Goal: Task Accomplishment & Management: Manage account settings

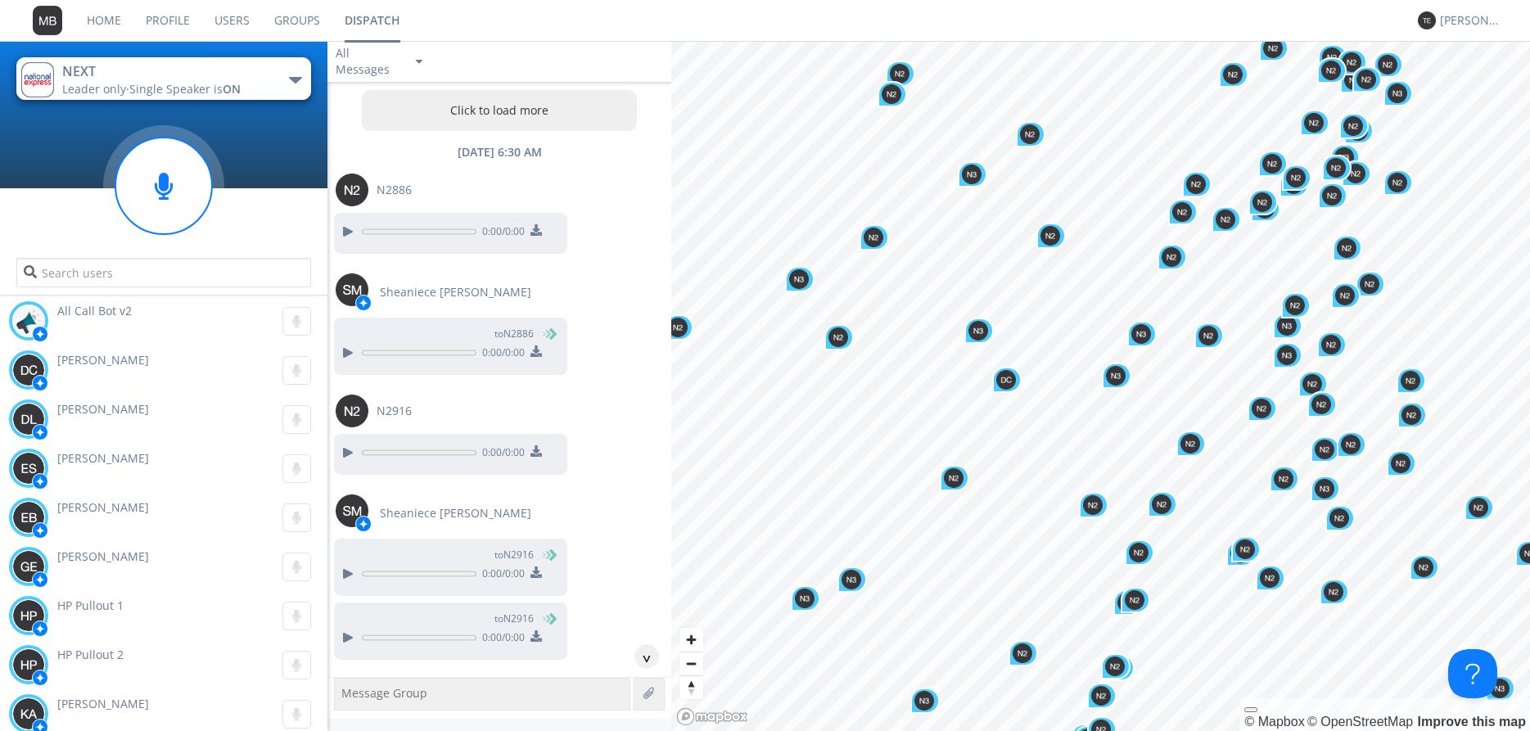
scroll to position [12128, 0]
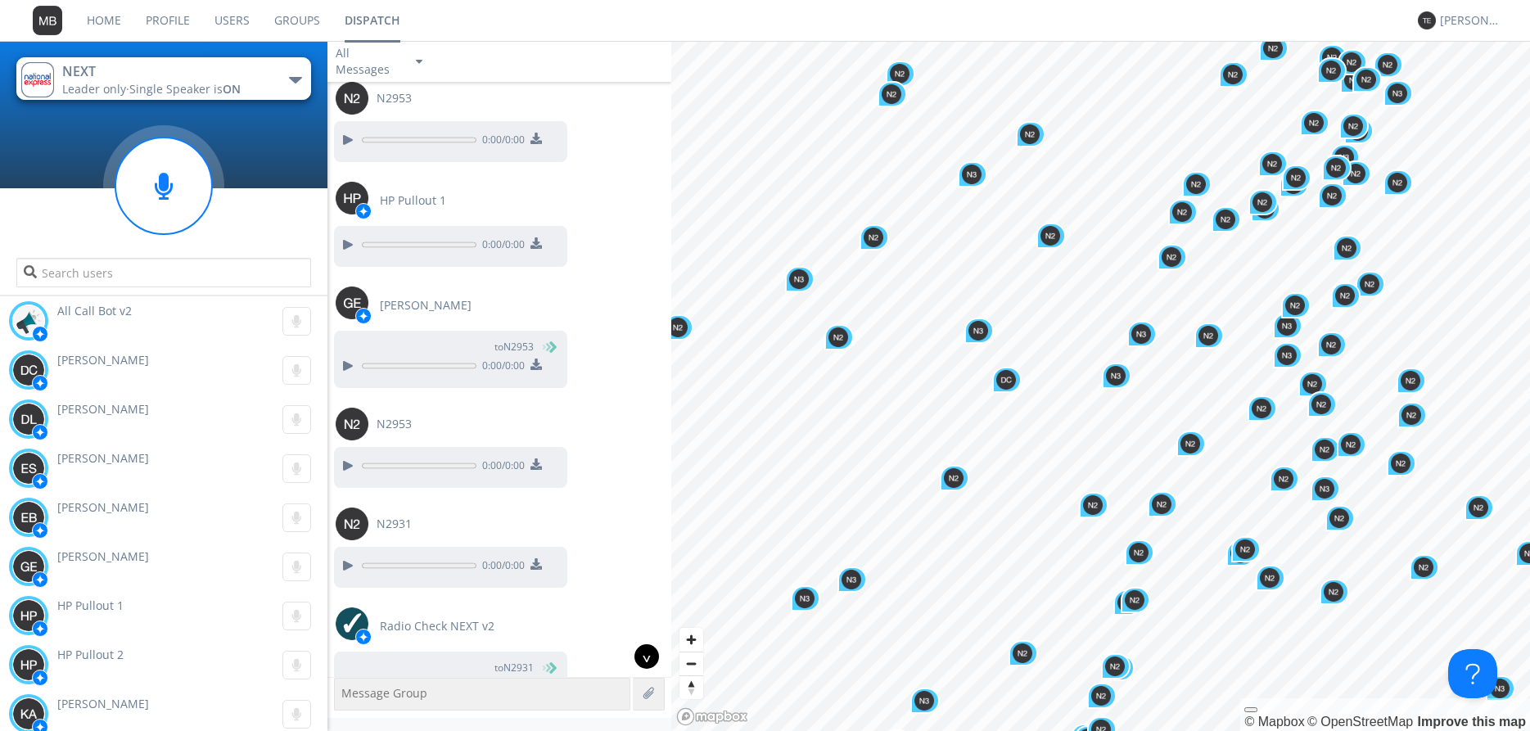
click at [649, 658] on div "^" at bounding box center [646, 656] width 25 height 25
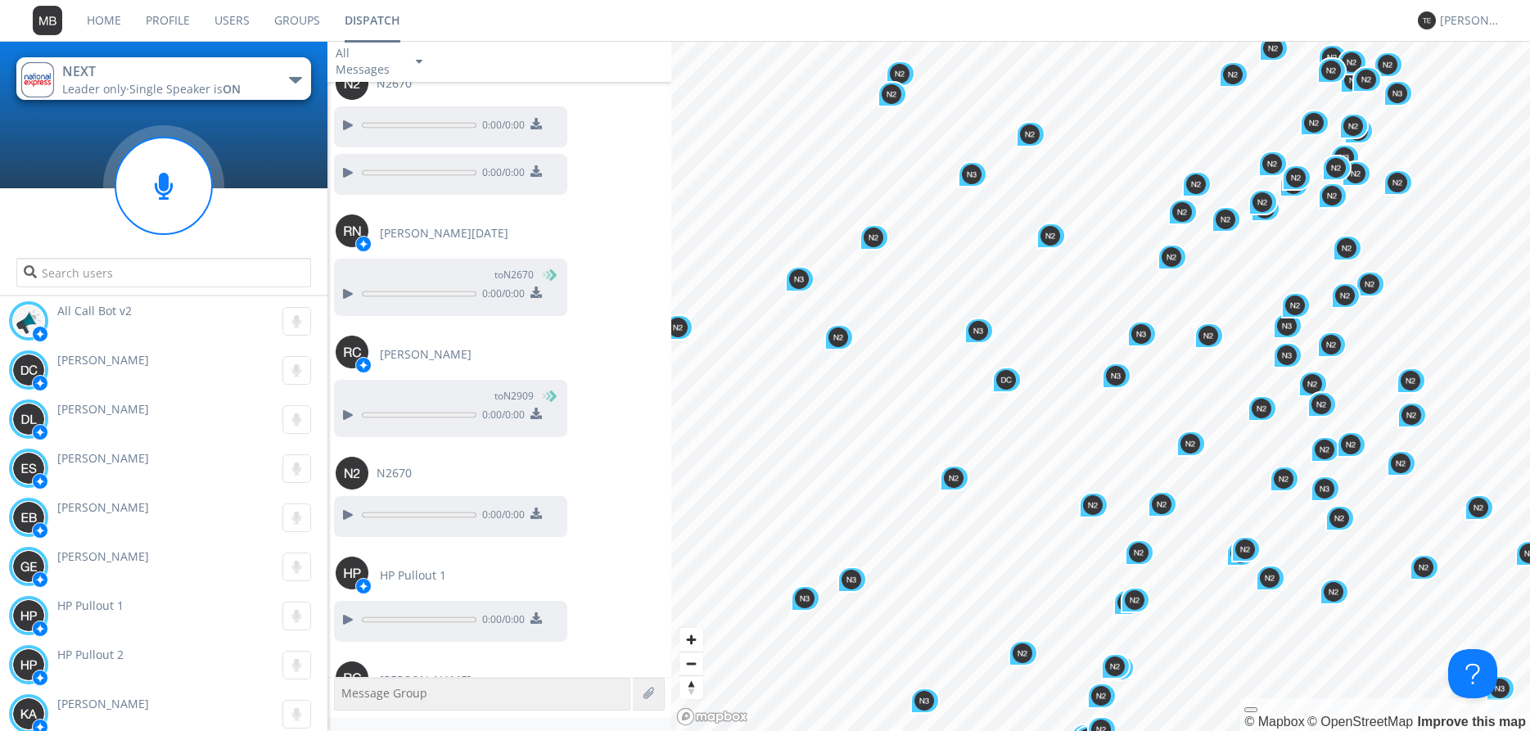
scroll to position [31455, 0]
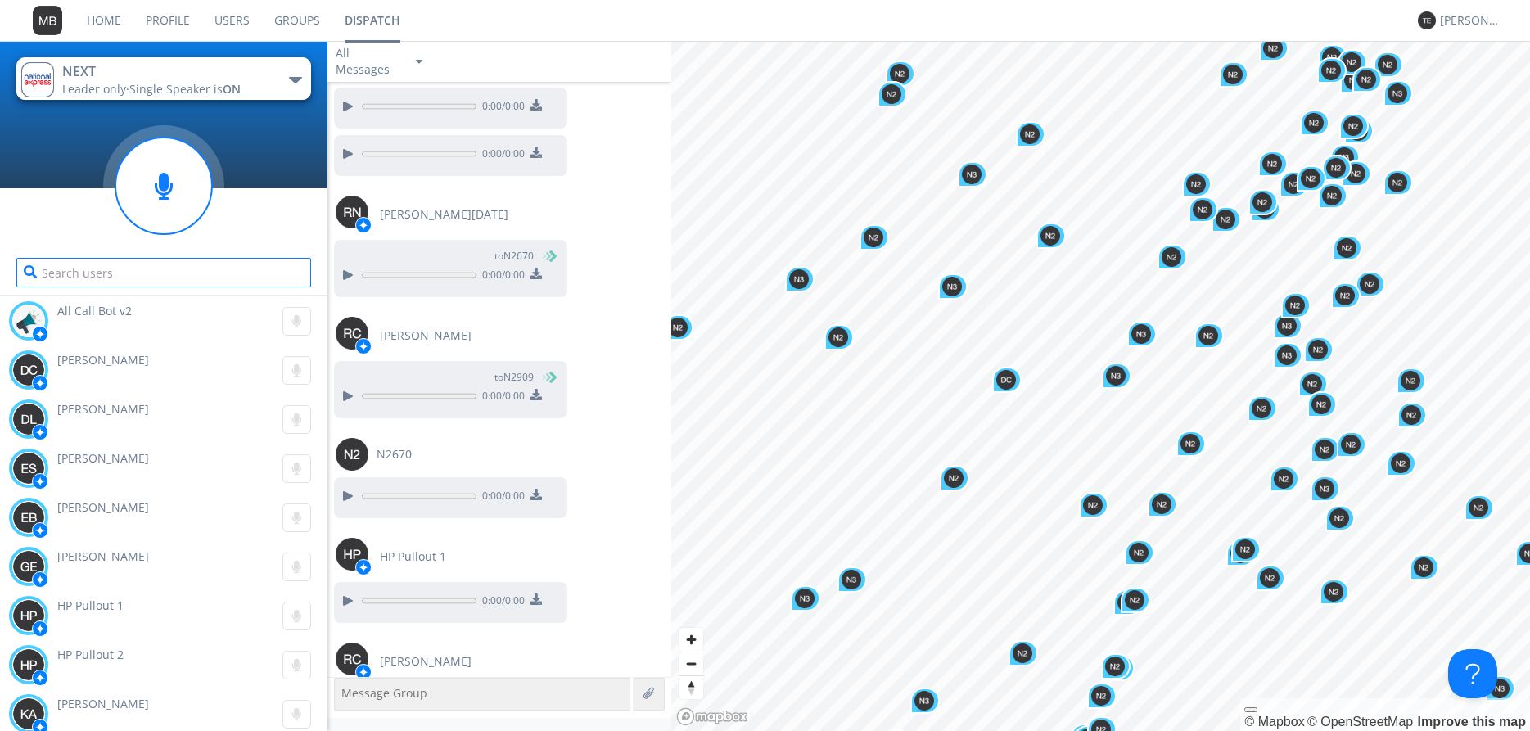
click at [95, 273] on input "text" at bounding box center [163, 272] width 295 height 29
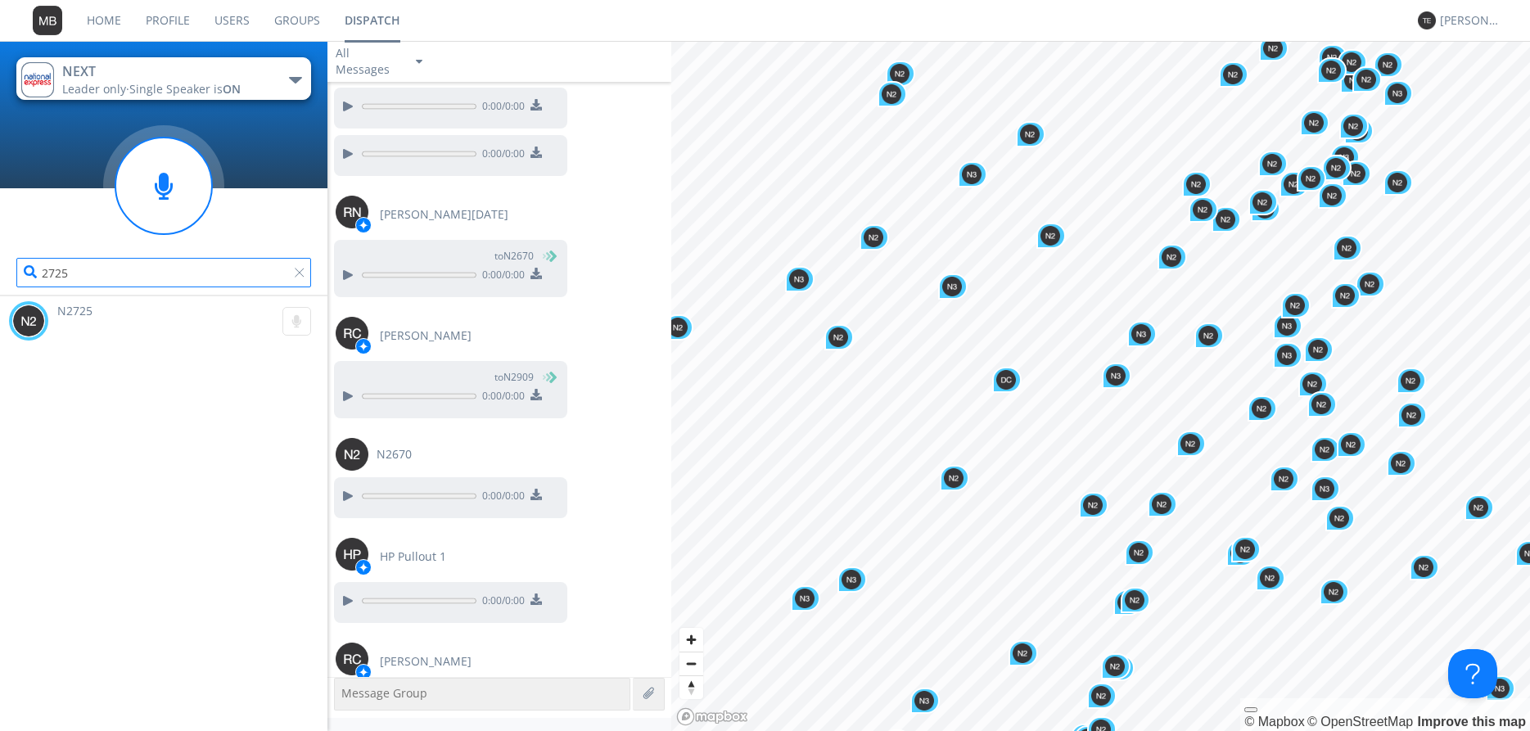
type input "2725"
click at [74, 316] on span "N2725" at bounding box center [74, 311] width 35 height 16
click at [70, 306] on span "N2725" at bounding box center [74, 311] width 35 height 16
click at [82, 316] on span "N2725" at bounding box center [74, 311] width 35 height 16
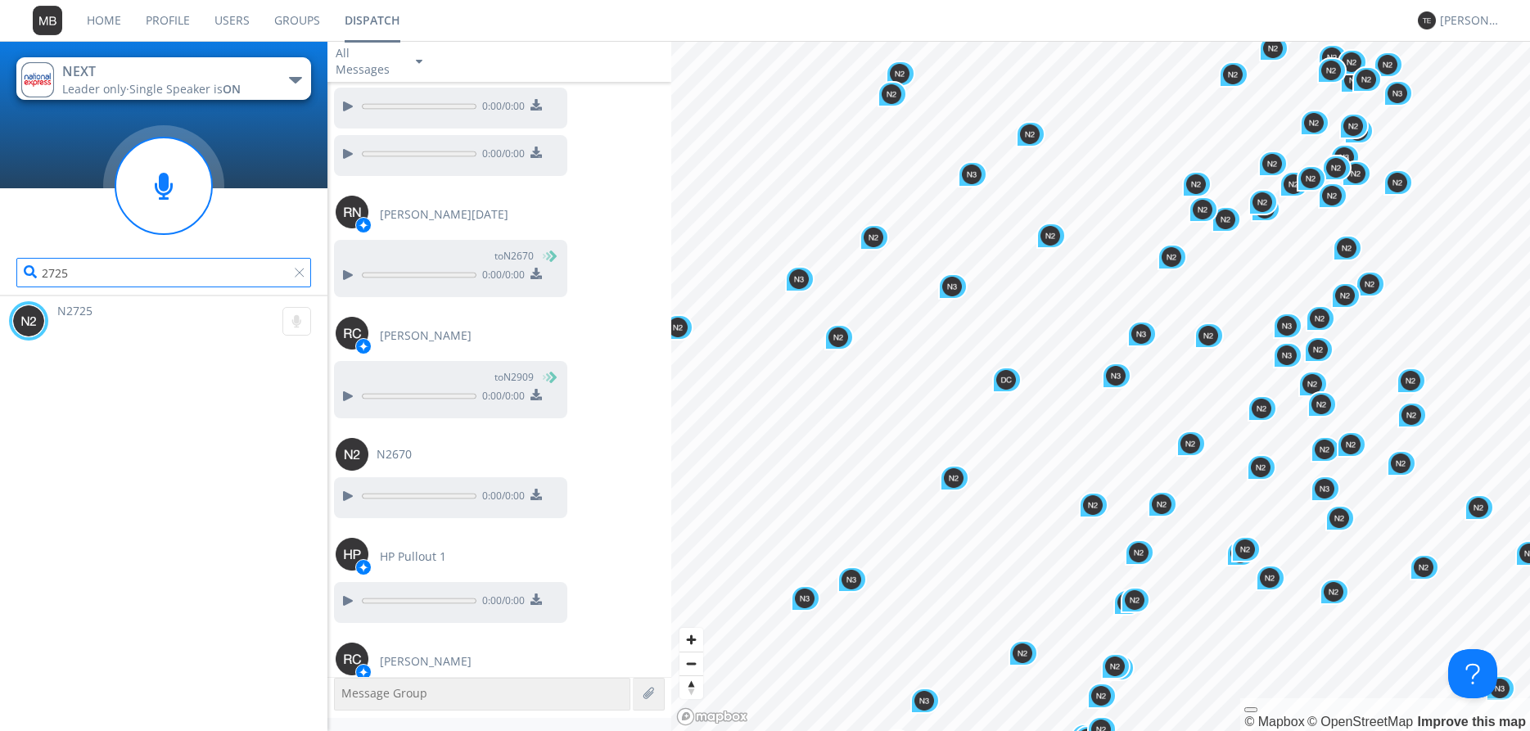
click at [70, 275] on input "2725" at bounding box center [163, 272] width 295 height 29
click at [61, 310] on span "N2725" at bounding box center [74, 311] width 35 height 16
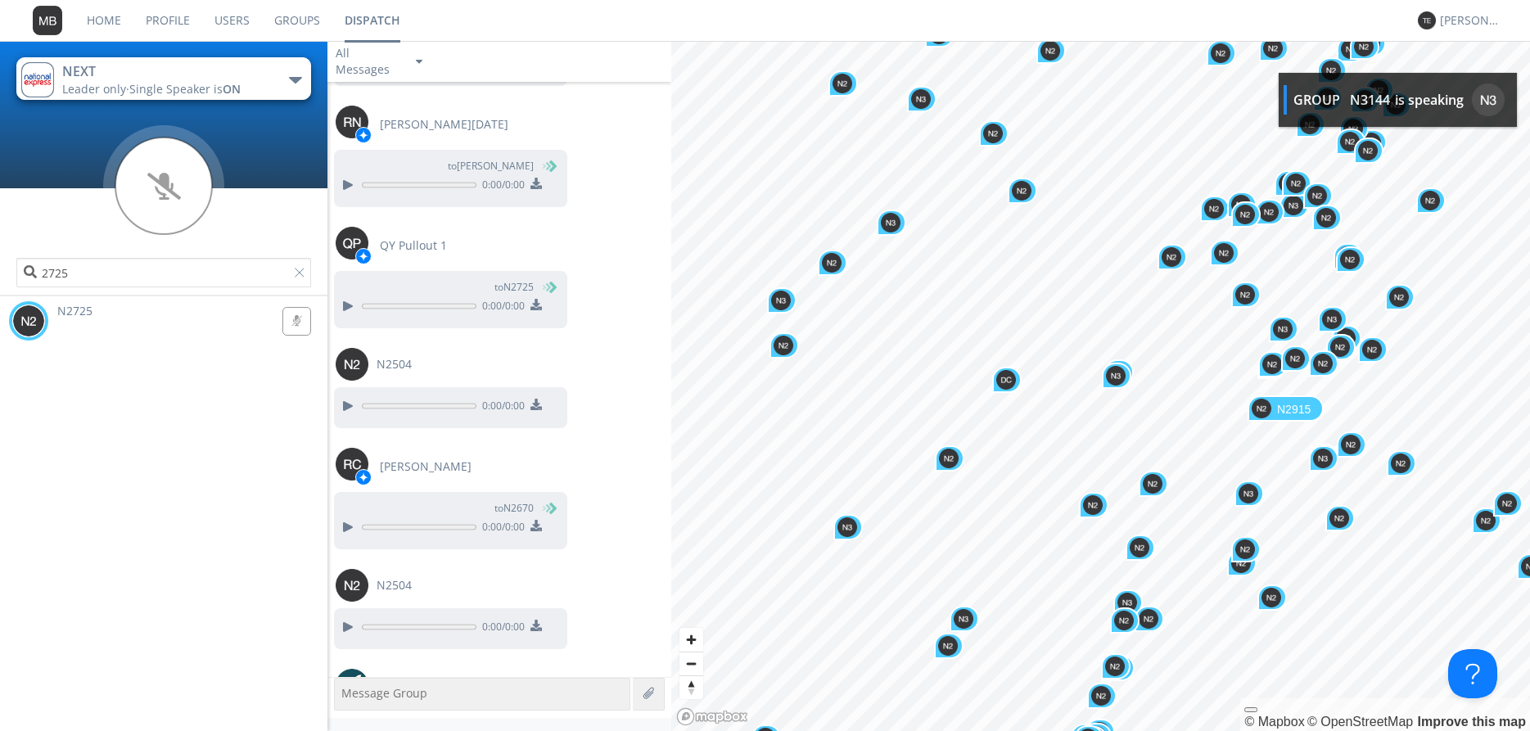
scroll to position [32235, 0]
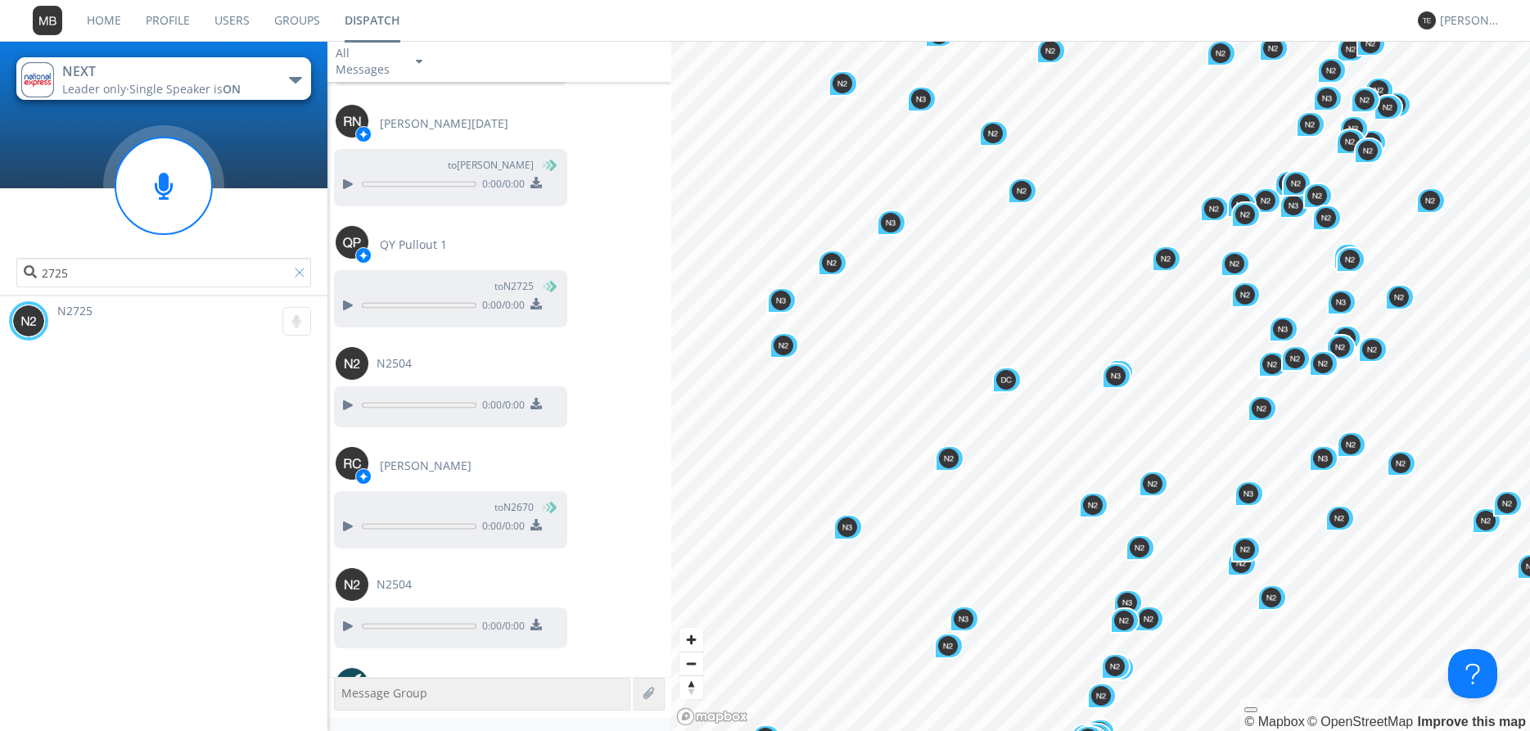
click at [300, 273] on div at bounding box center [303, 276] width 16 height 16
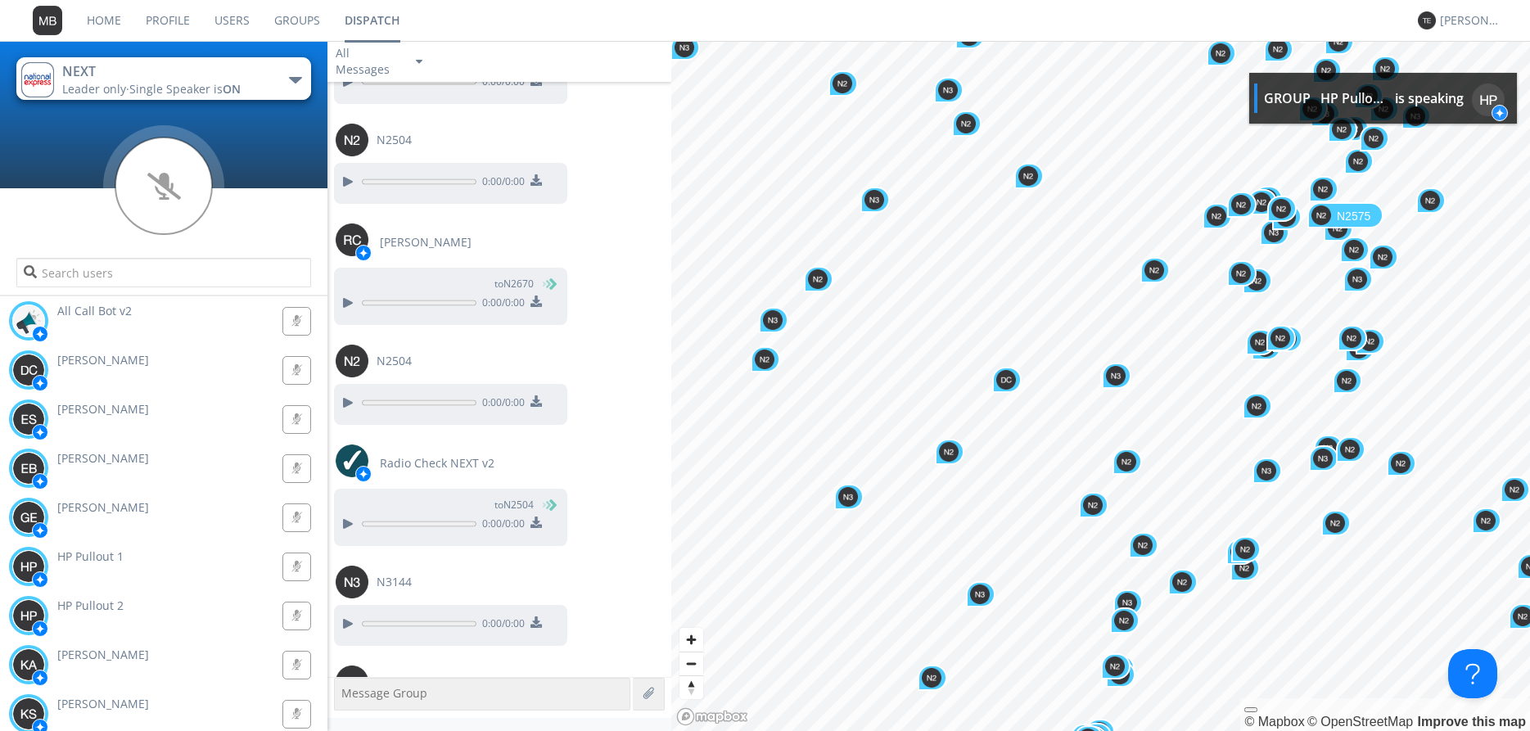
scroll to position [32459, 0]
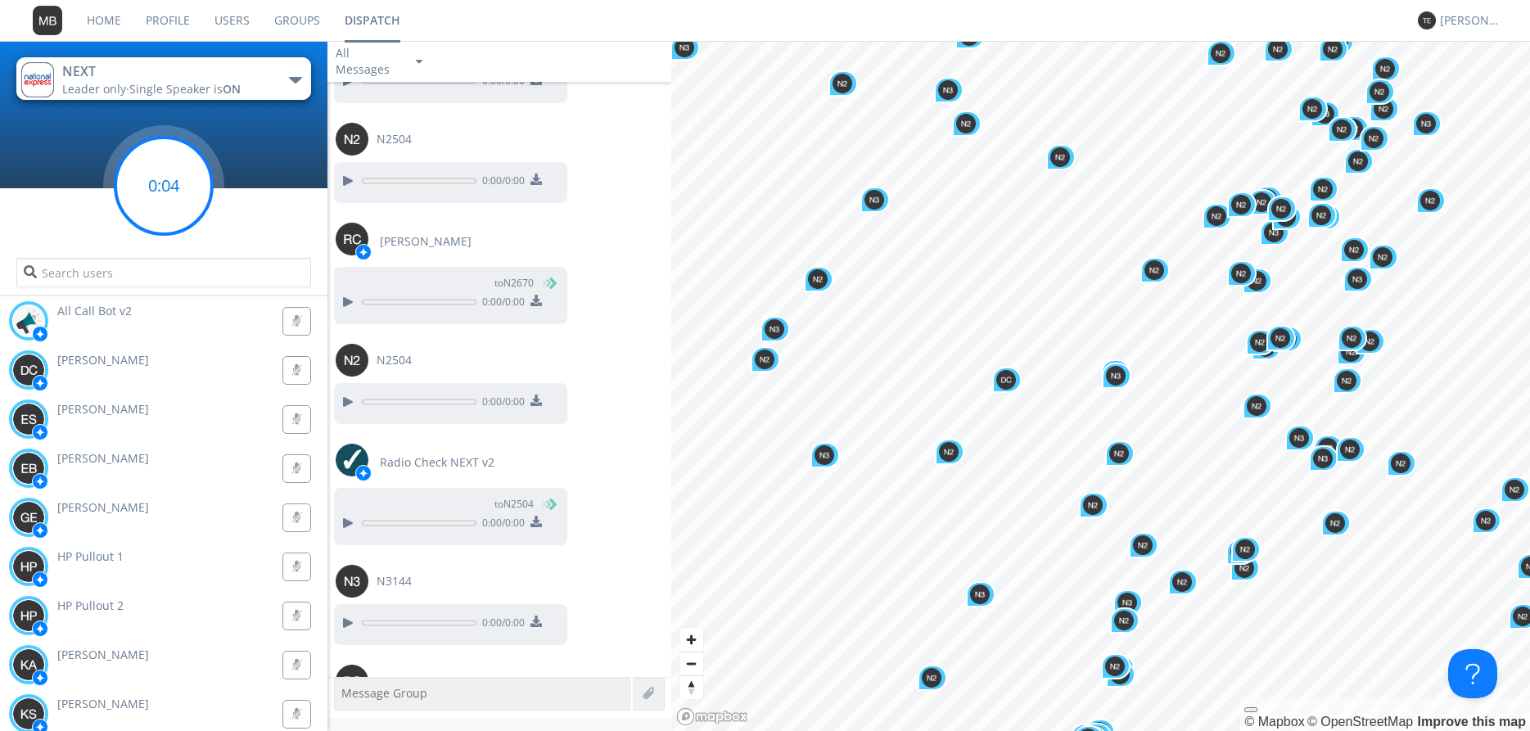
click at [154, 184] on circle at bounding box center [163, 186] width 97 height 97
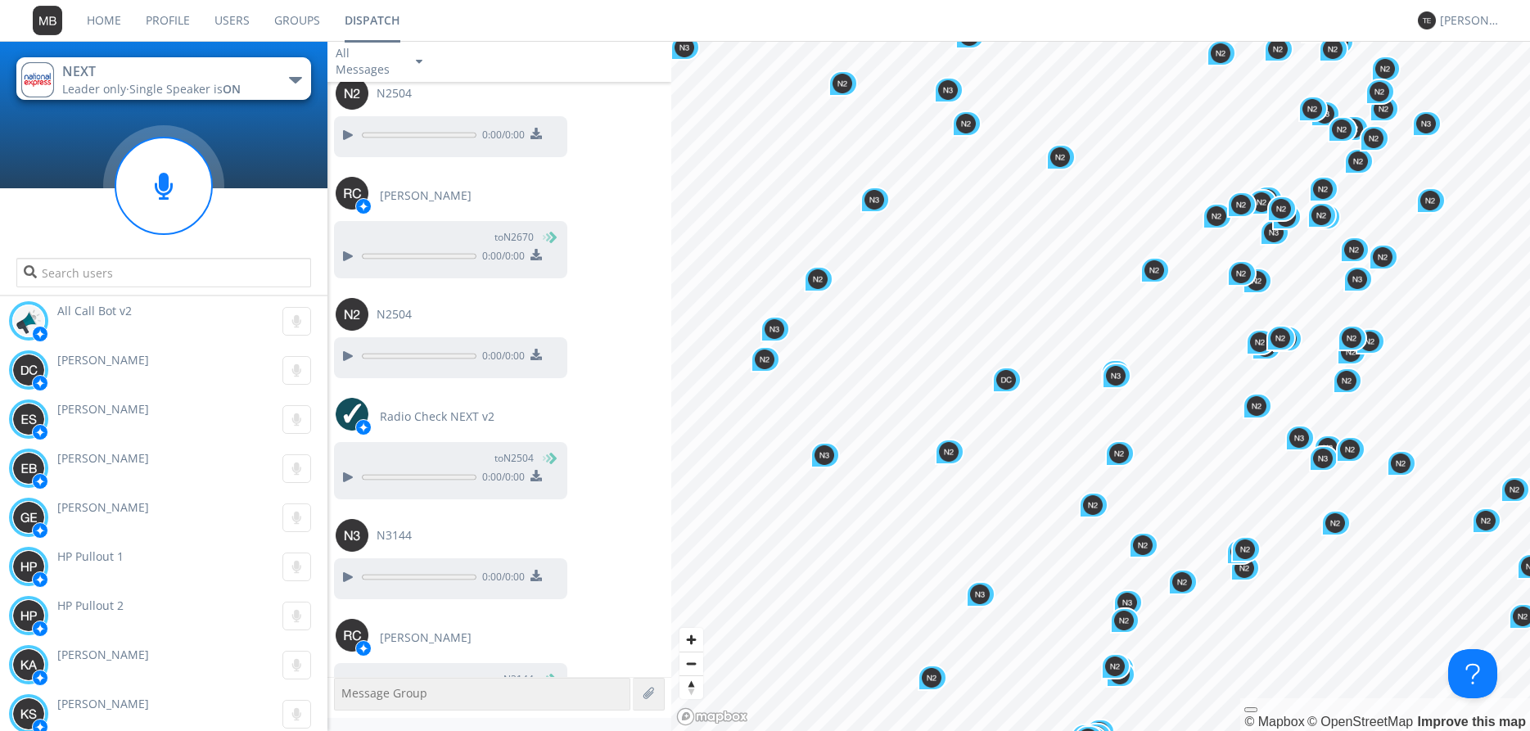
scroll to position [32506, 0]
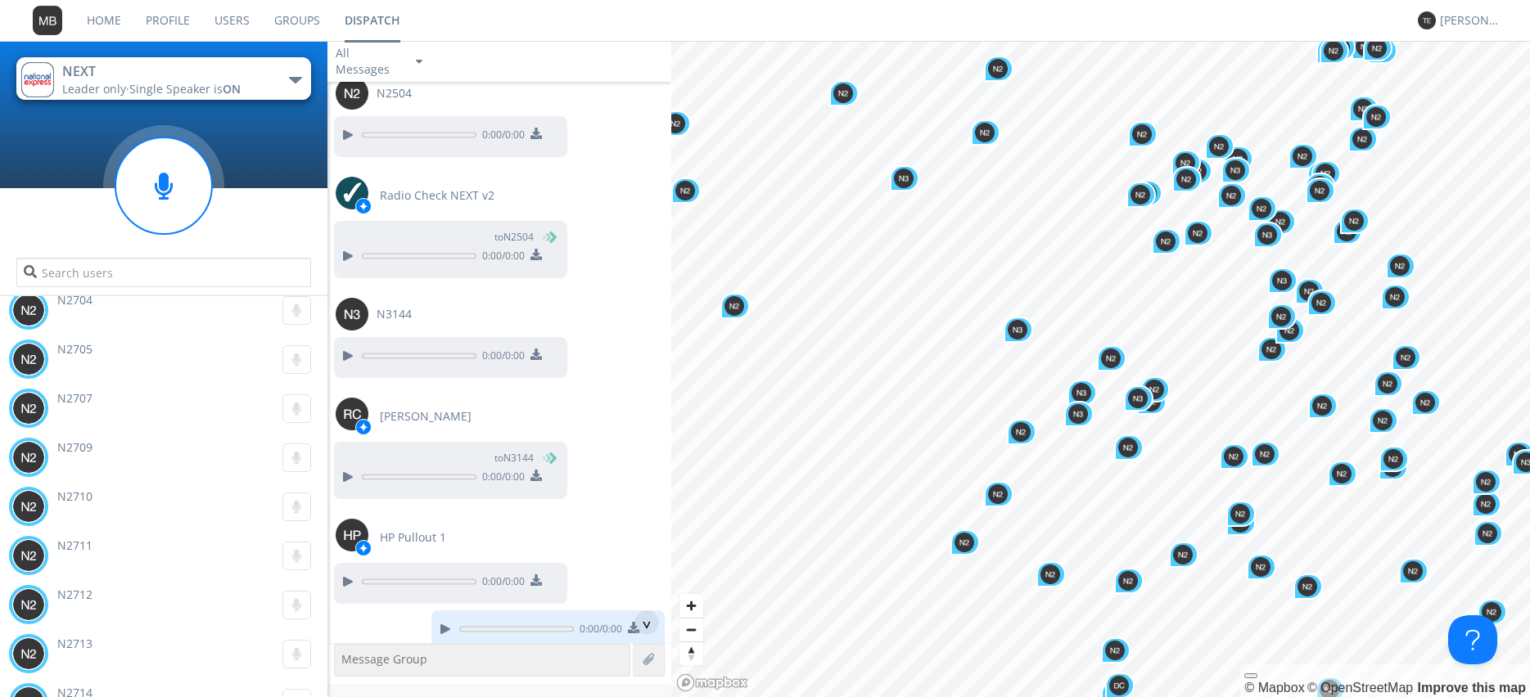
scroll to position [44283, 0]
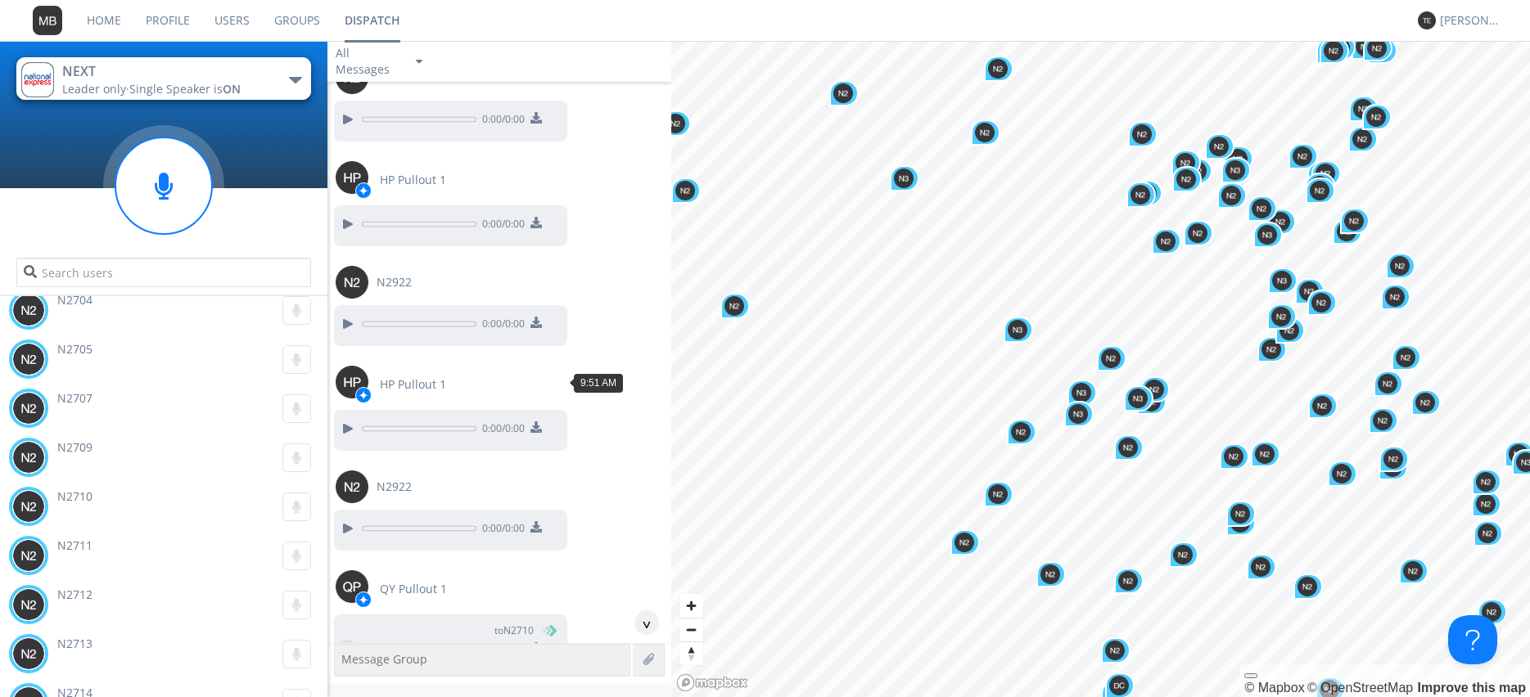
click at [344, 640] on div at bounding box center [347, 650] width 20 height 20
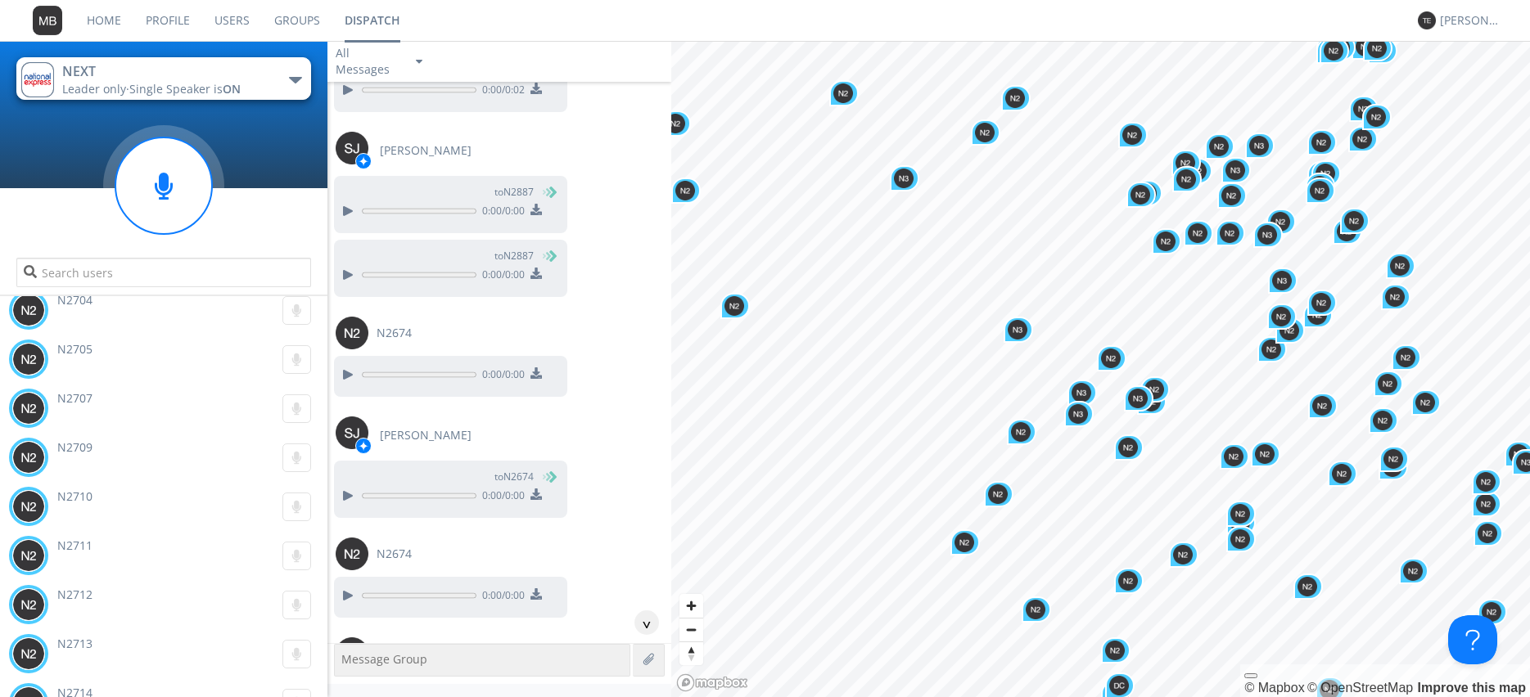
scroll to position [44936, 0]
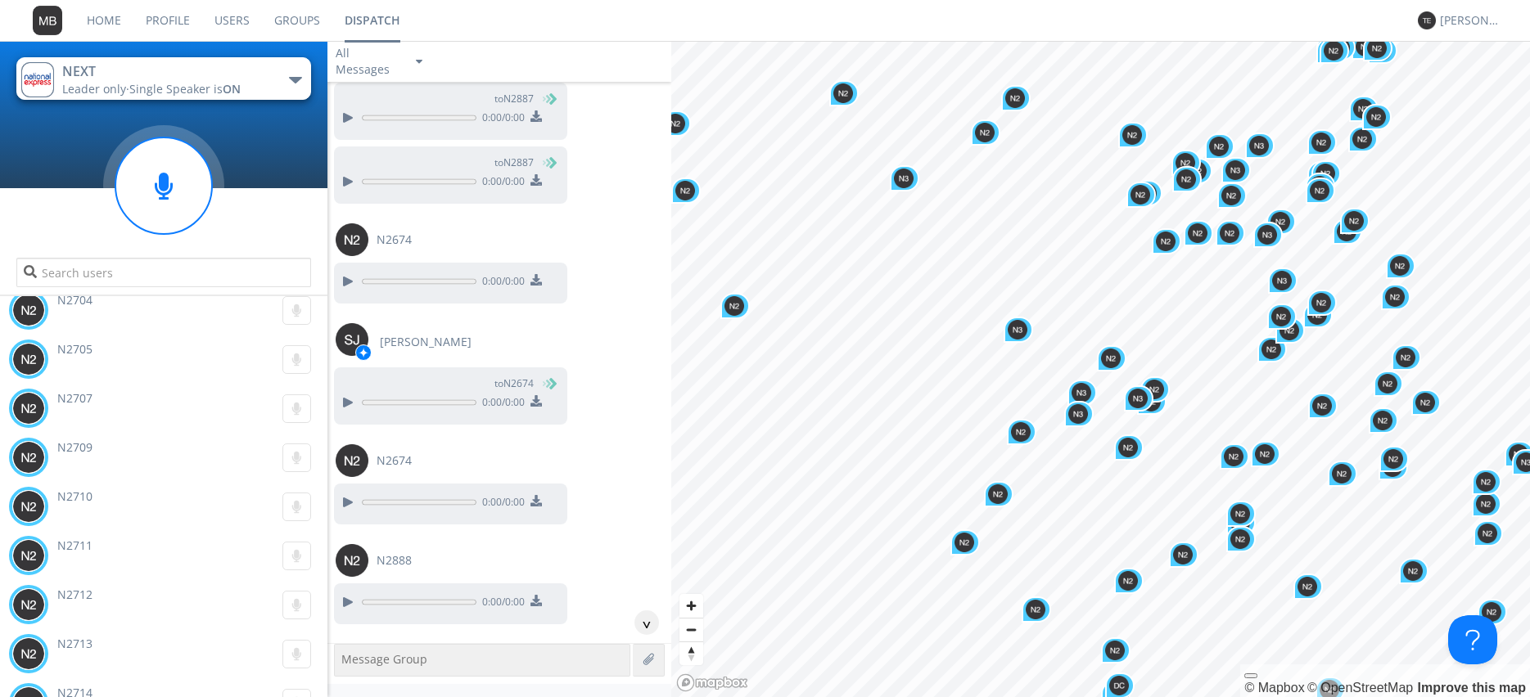
click at [38, 503] on img at bounding box center [28, 506] width 33 height 33
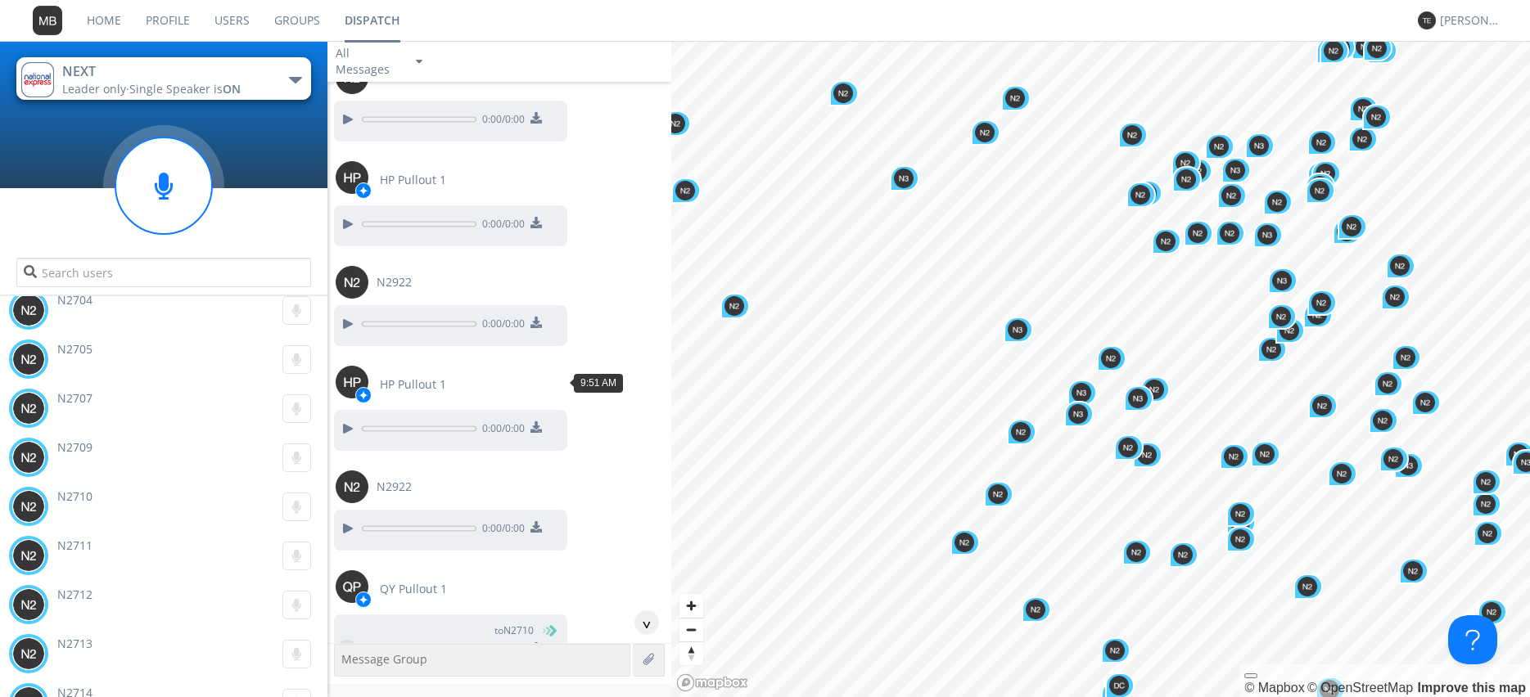
click at [339, 640] on div at bounding box center [347, 650] width 20 height 20
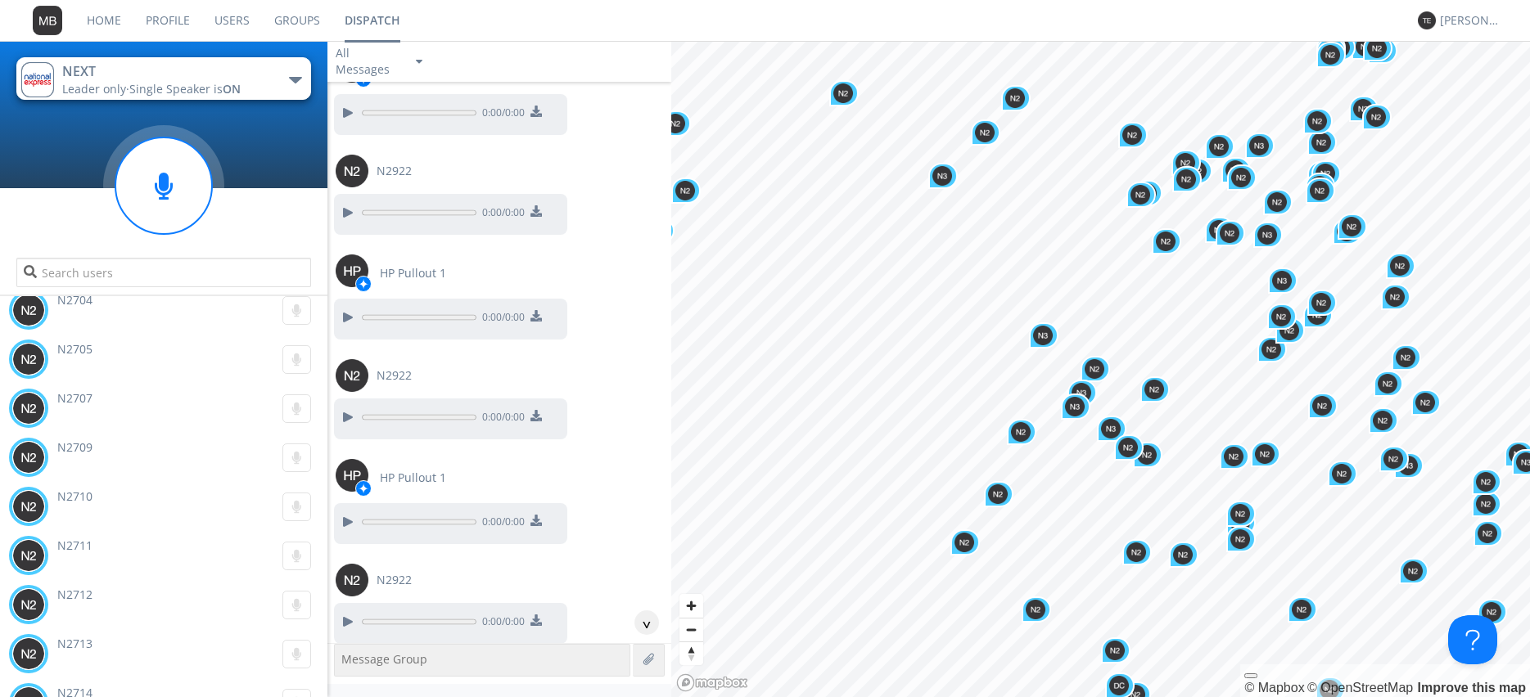
scroll to position [44096, 0]
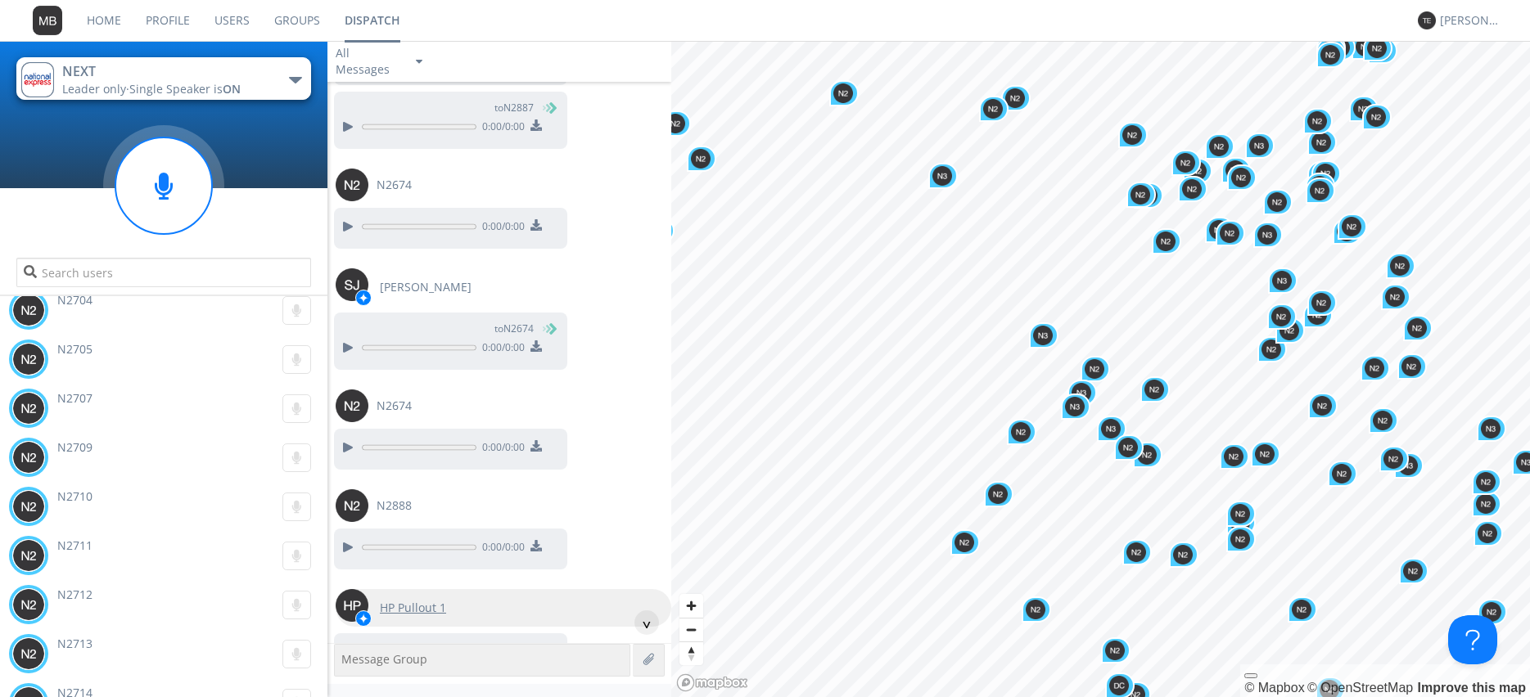
scroll to position [45030, 0]
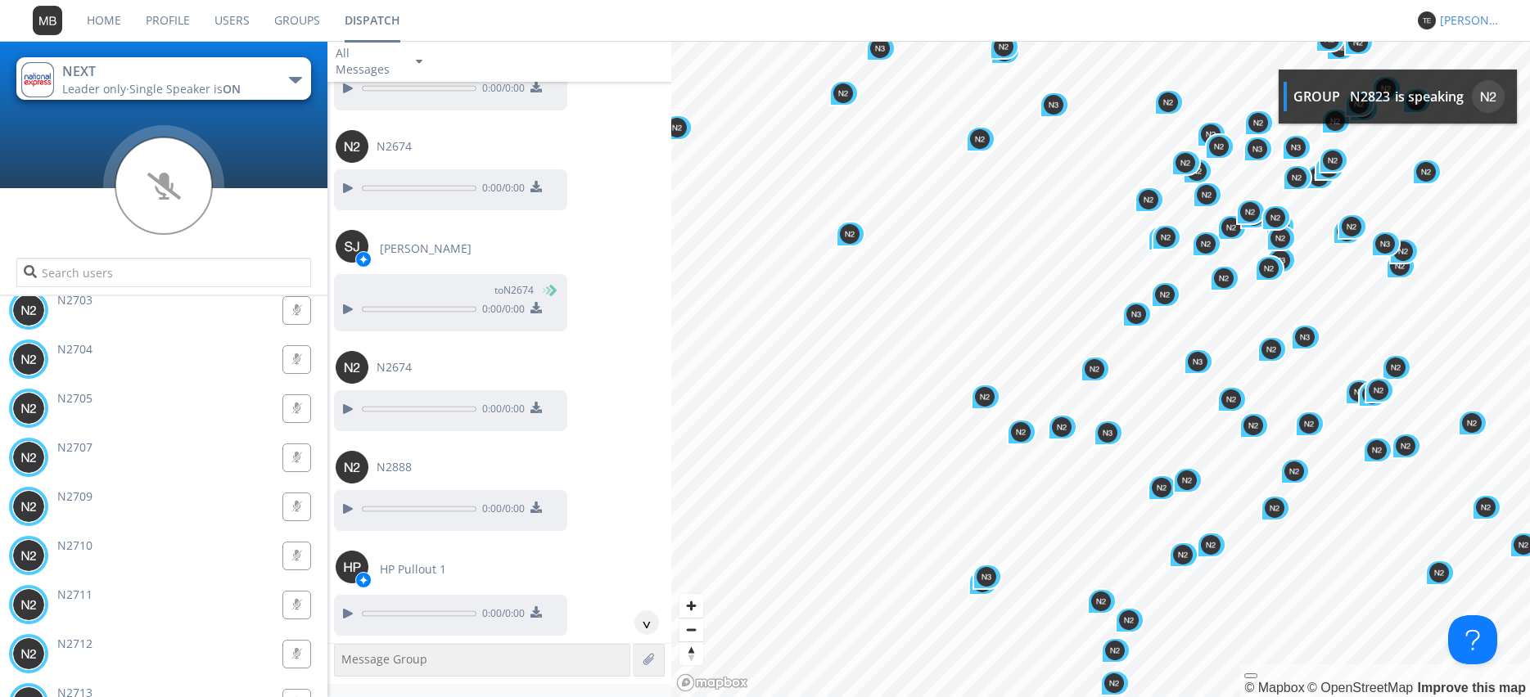
click at [1478, 18] on div "[PERSON_NAME]" at bounding box center [1470, 20] width 61 height 16
click at [1472, 67] on div "Settings" at bounding box center [1479, 57] width 84 height 29
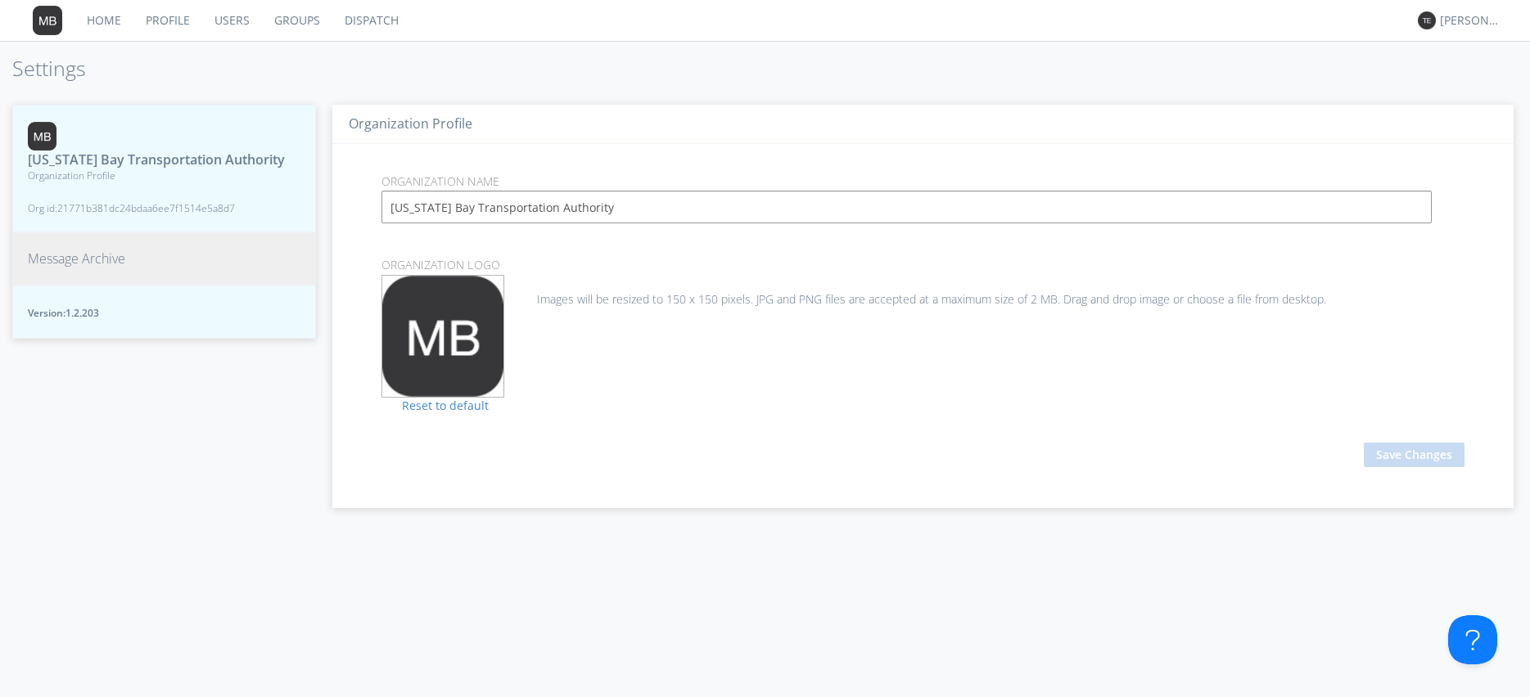
click at [103, 260] on span "Message Archive" at bounding box center [76, 259] width 97 height 19
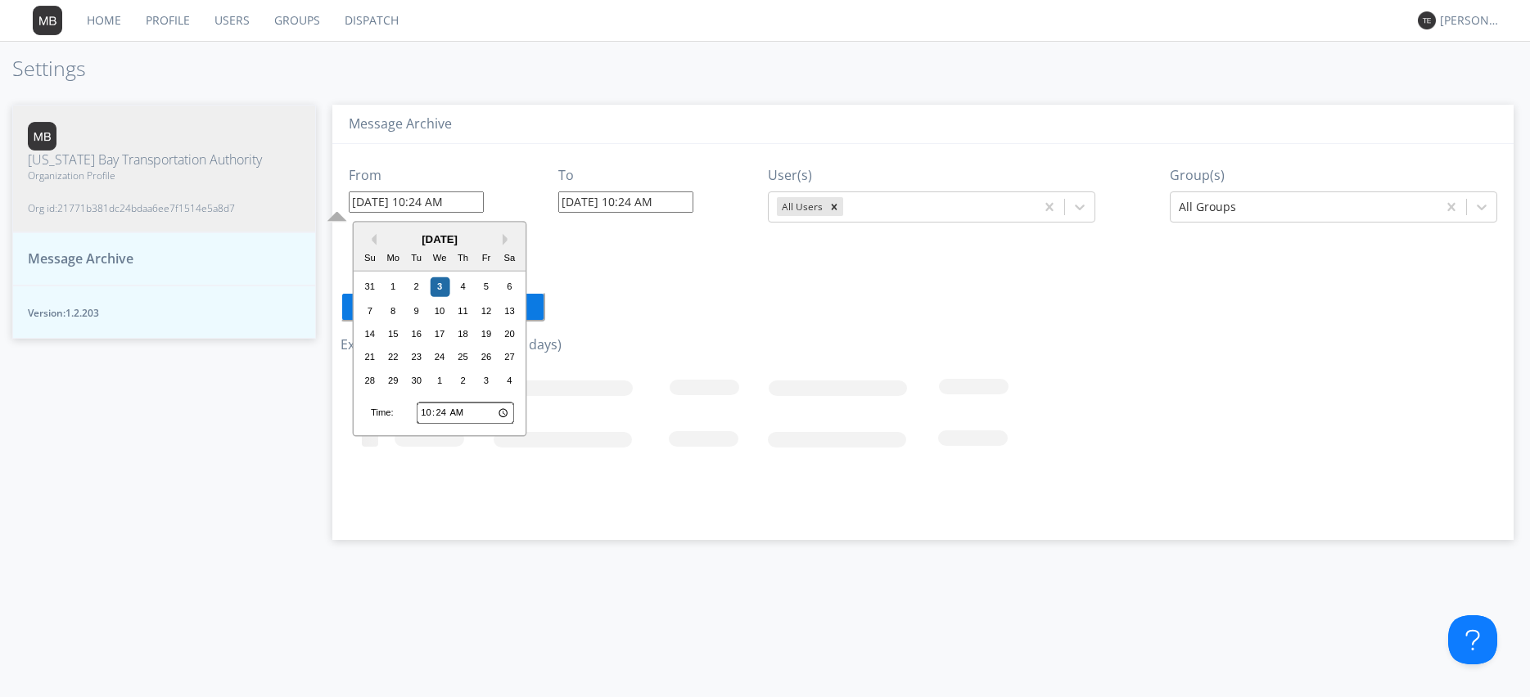
click at [427, 206] on input "09/03/2025 10:24 AM" at bounding box center [416, 202] width 135 height 21
click at [420, 291] on div "2" at bounding box center [417, 288] width 20 height 20
type input "09/02/2025 10:24 AM"
click at [484, 207] on input "09/02/2025 10:24 AM" at bounding box center [416, 202] width 135 height 21
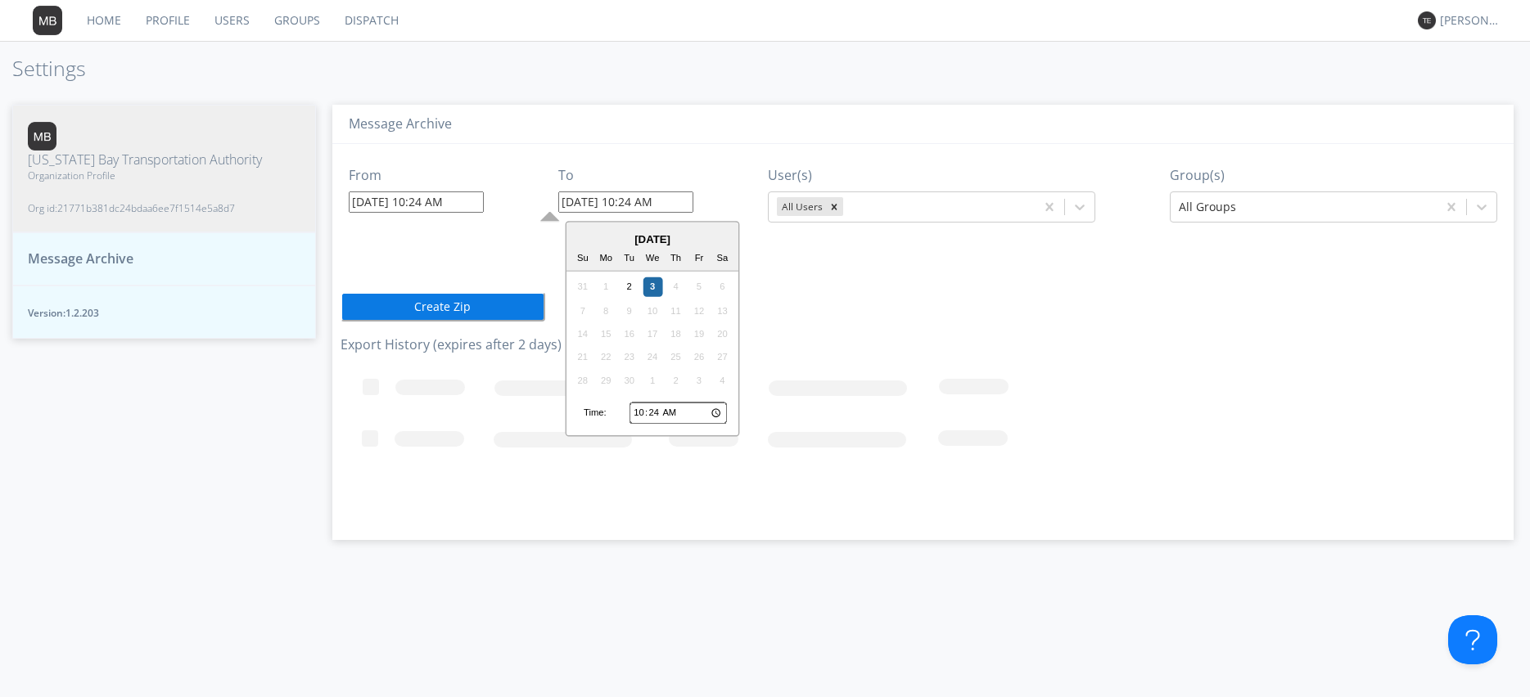
click at [646, 204] on input "09/03/2025 10:24 AM" at bounding box center [625, 202] width 135 height 21
click at [638, 415] on input "10:24" at bounding box center [678, 413] width 97 height 21
type input "11:24"
type input "09/03/2025 11:24 AM"
type input "12:24"
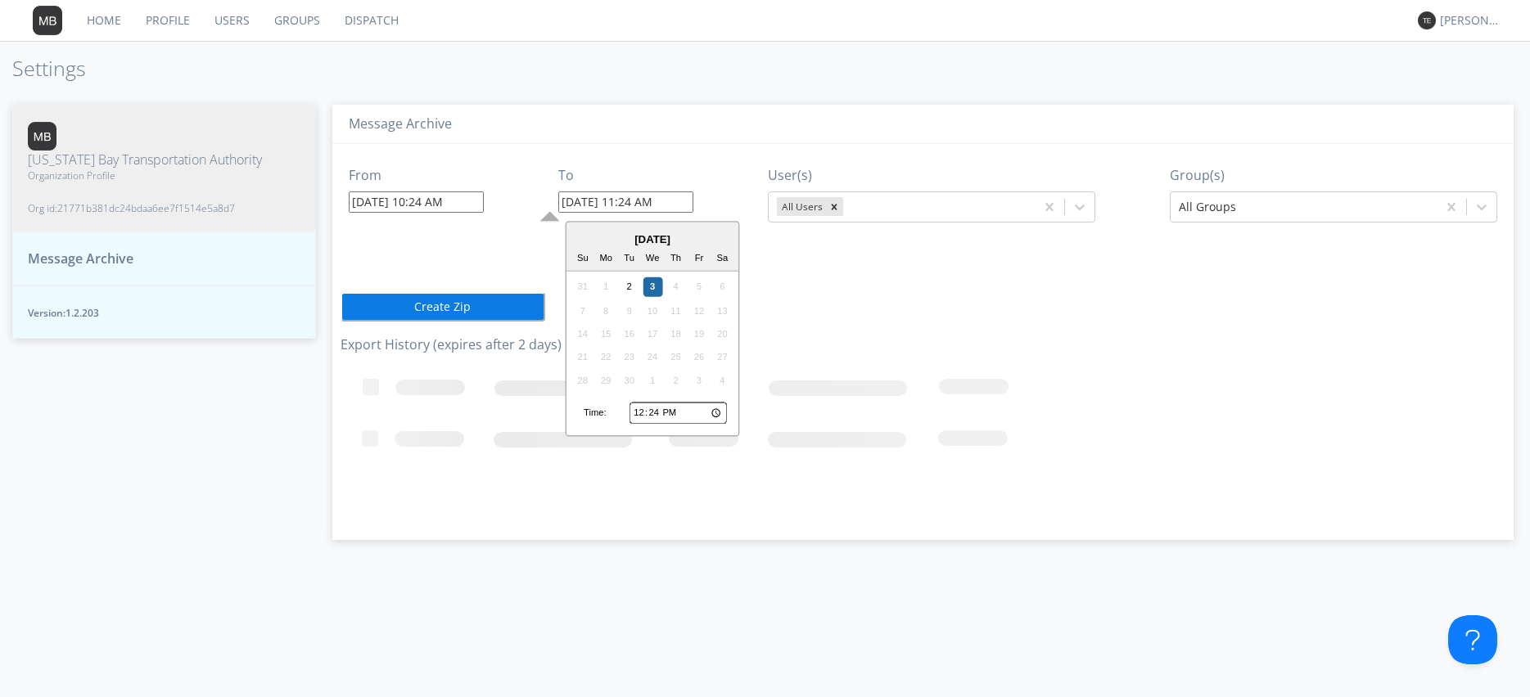
type input "09/03/2025 12:24 PM"
type input "13:24"
type input "09/03/2025 1:24 PM"
type input "14:24"
type input "09/03/2025 2:24 PM"
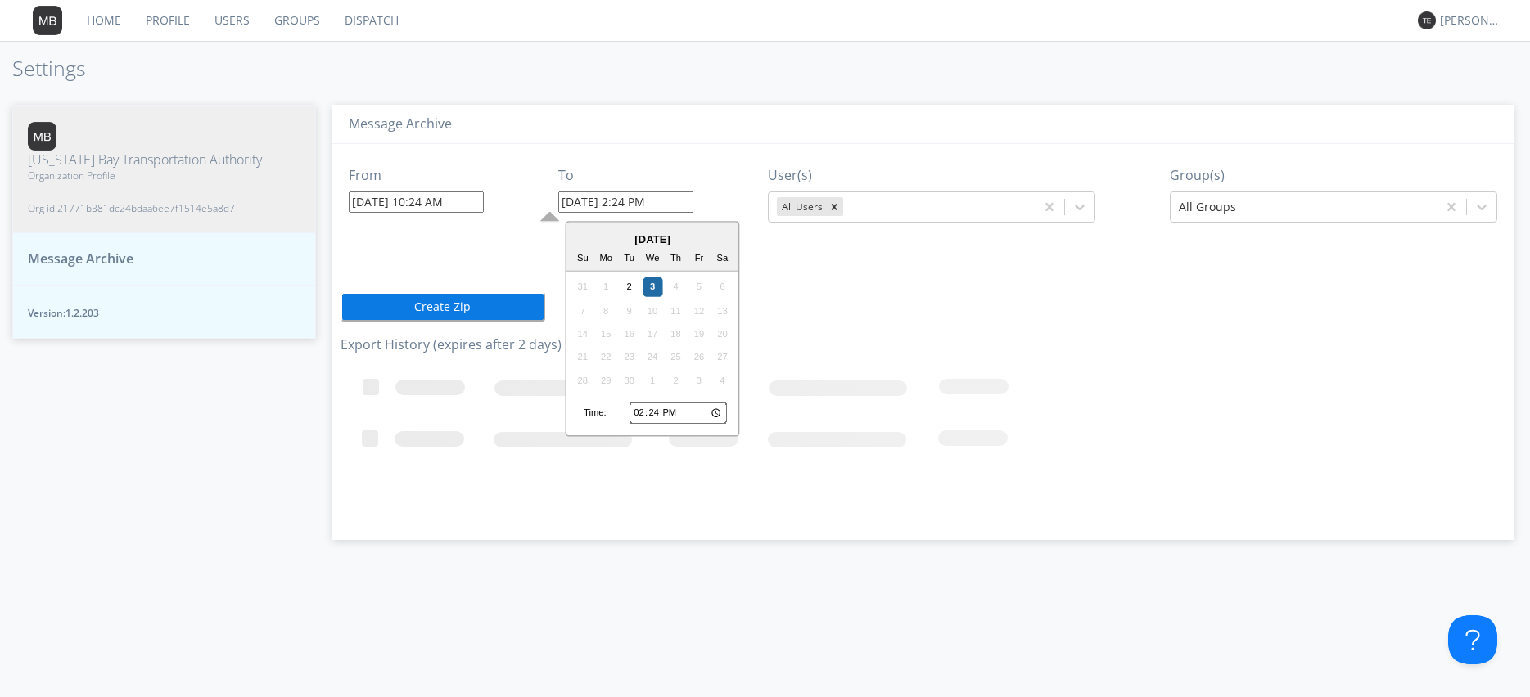
type input "15:24"
type input "09/03/2025 3:24 PM"
type input "16:24"
type input "09/03/2025 4:24 PM"
type input "17:24"
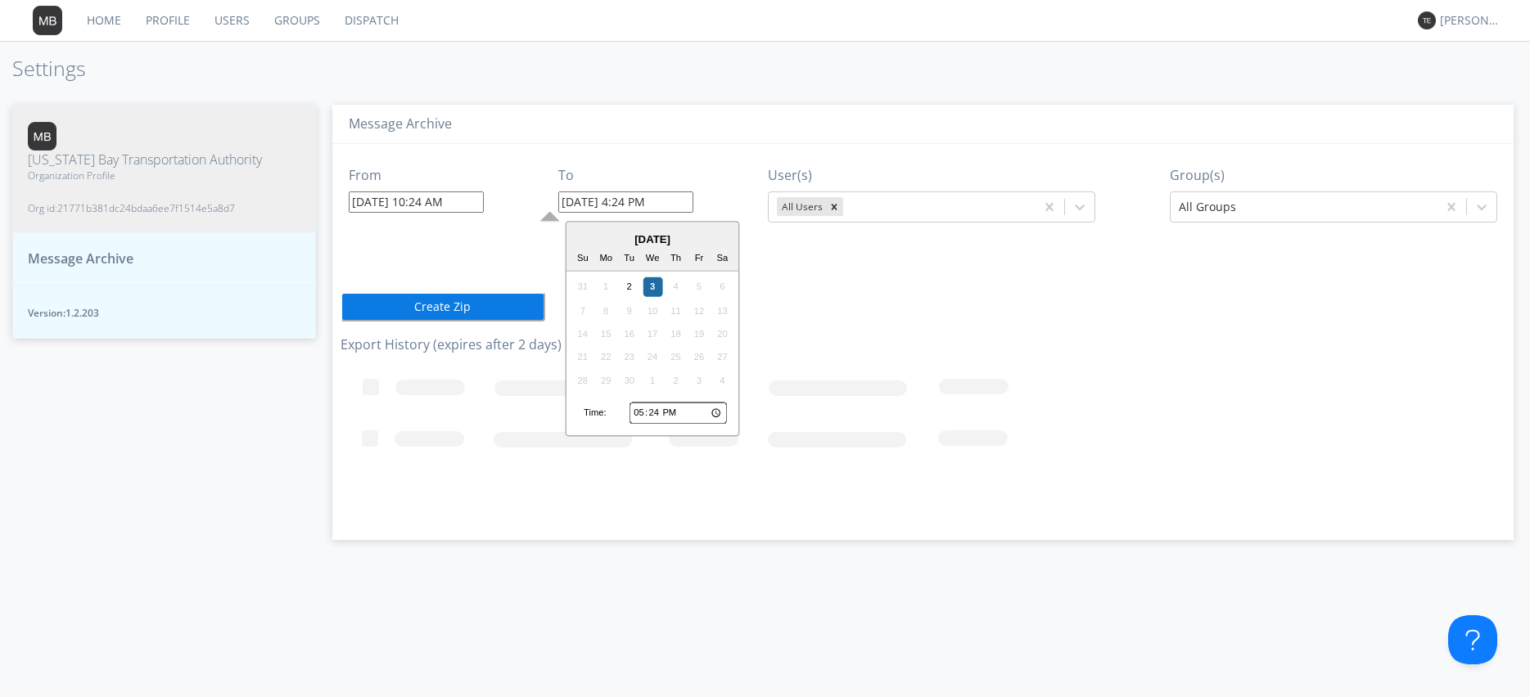
type input "09/03/2025 5:24 PM"
type input "18:24"
type input "09/03/2025 6:24 PM"
type input "19:24"
type input "09/03/2025 7:24 PM"
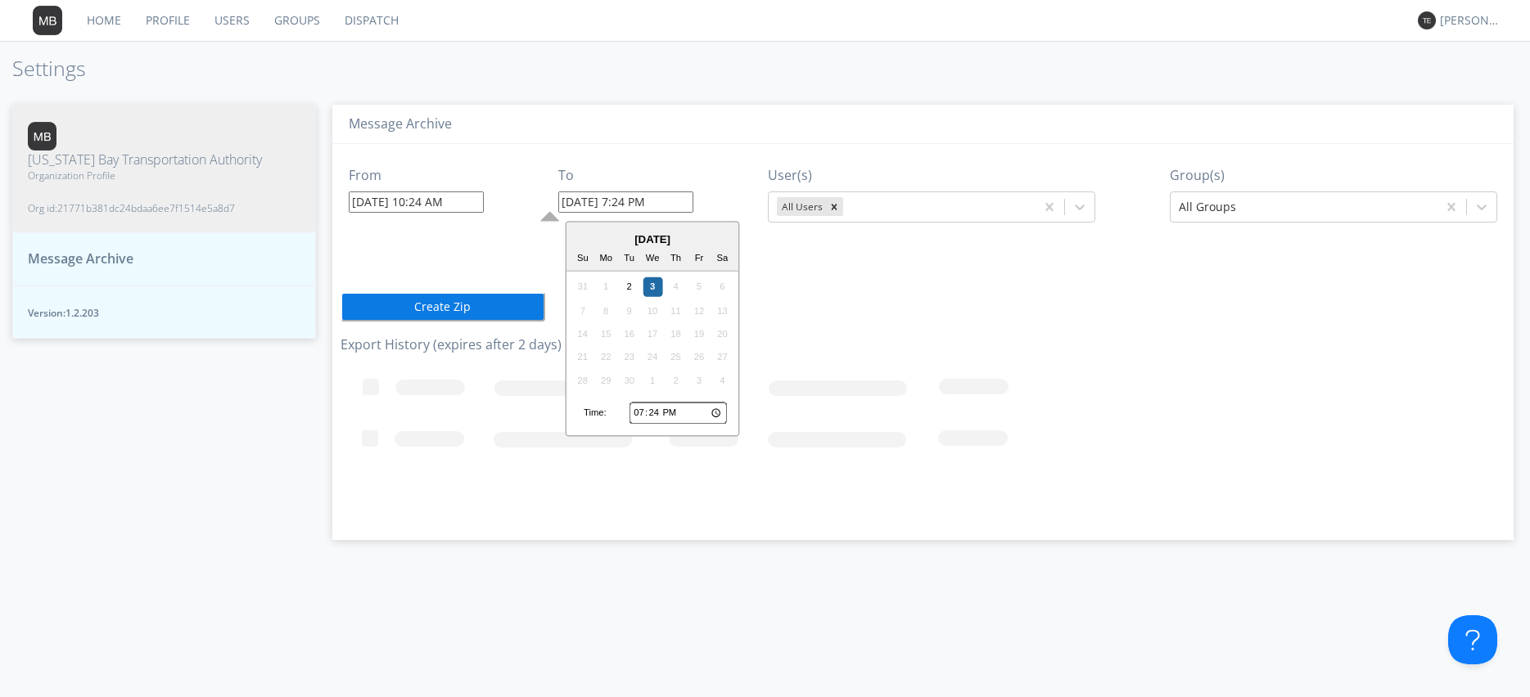
type input "20:24"
type input "09/03/2025 8:24 PM"
type input "21:24"
type input "09/03/2025 9:24 PM"
type input "22:24"
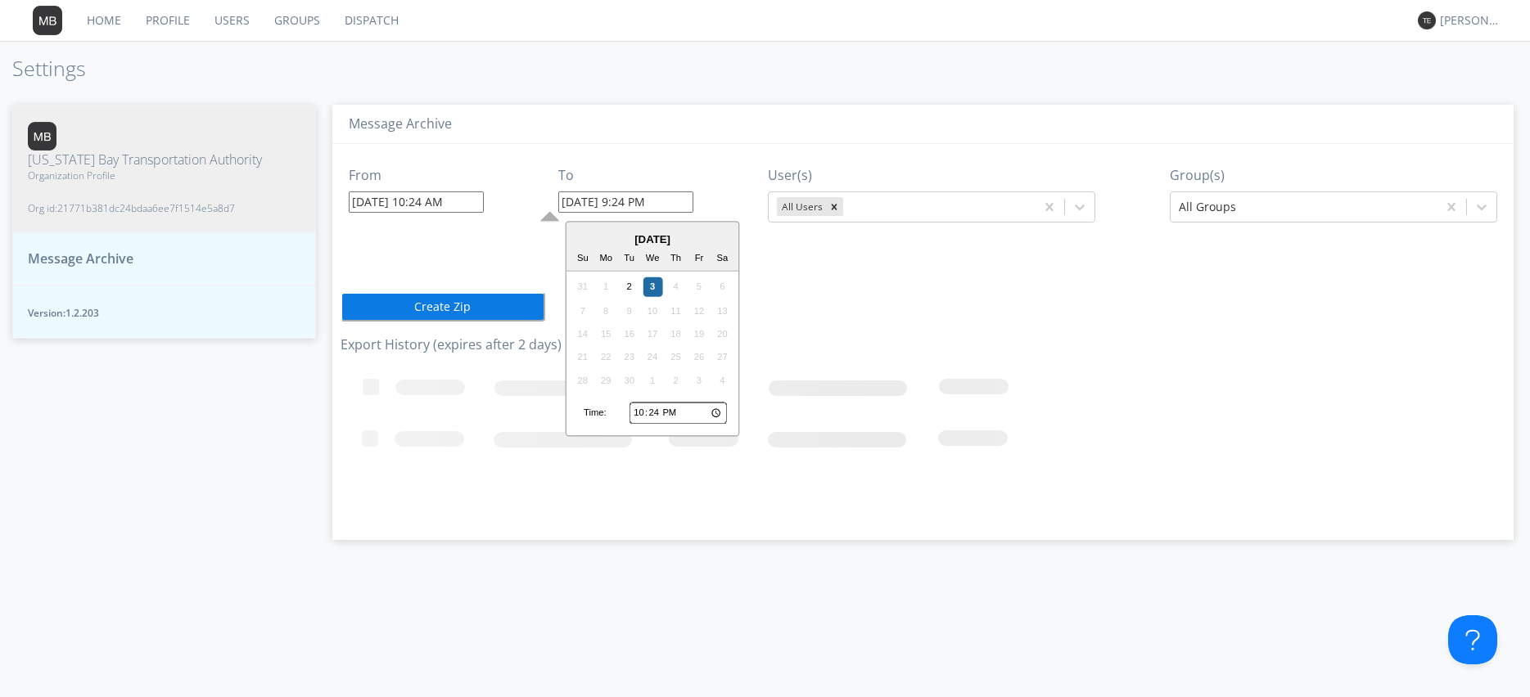
type input "09/03/2025 10:24 PM"
type input "23:24"
type input "09/03/2025 11:24 PM"
type input "12:24"
click at [629, 286] on div "2" at bounding box center [630, 288] width 20 height 20
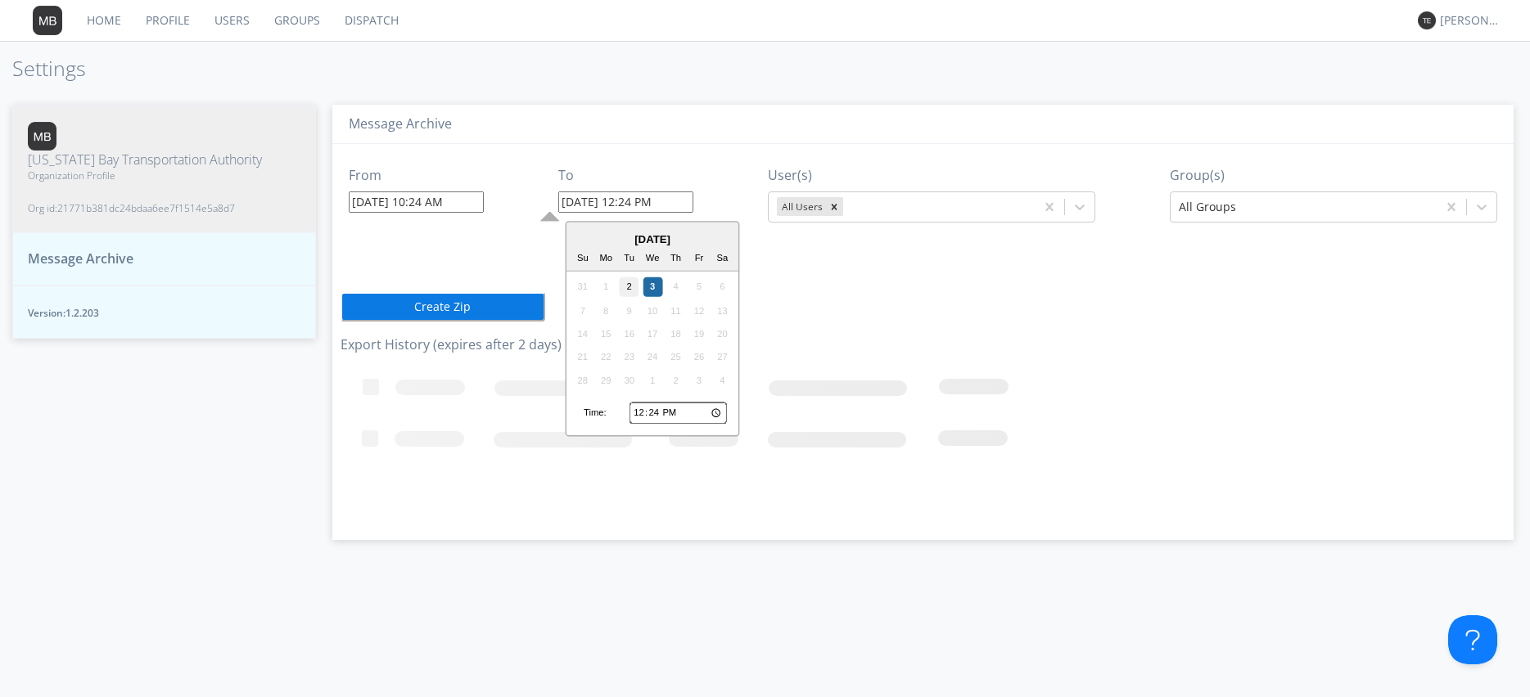
type input "09/02/2025 12:24 PM"
click at [635, 201] on input "09/02/2025 12:24 PM" at bounding box center [625, 202] width 135 height 21
click at [643, 414] on input "12:24" at bounding box center [678, 413] width 97 height 21
type input "13:24"
type input "09/02/2025 1:24 PM"
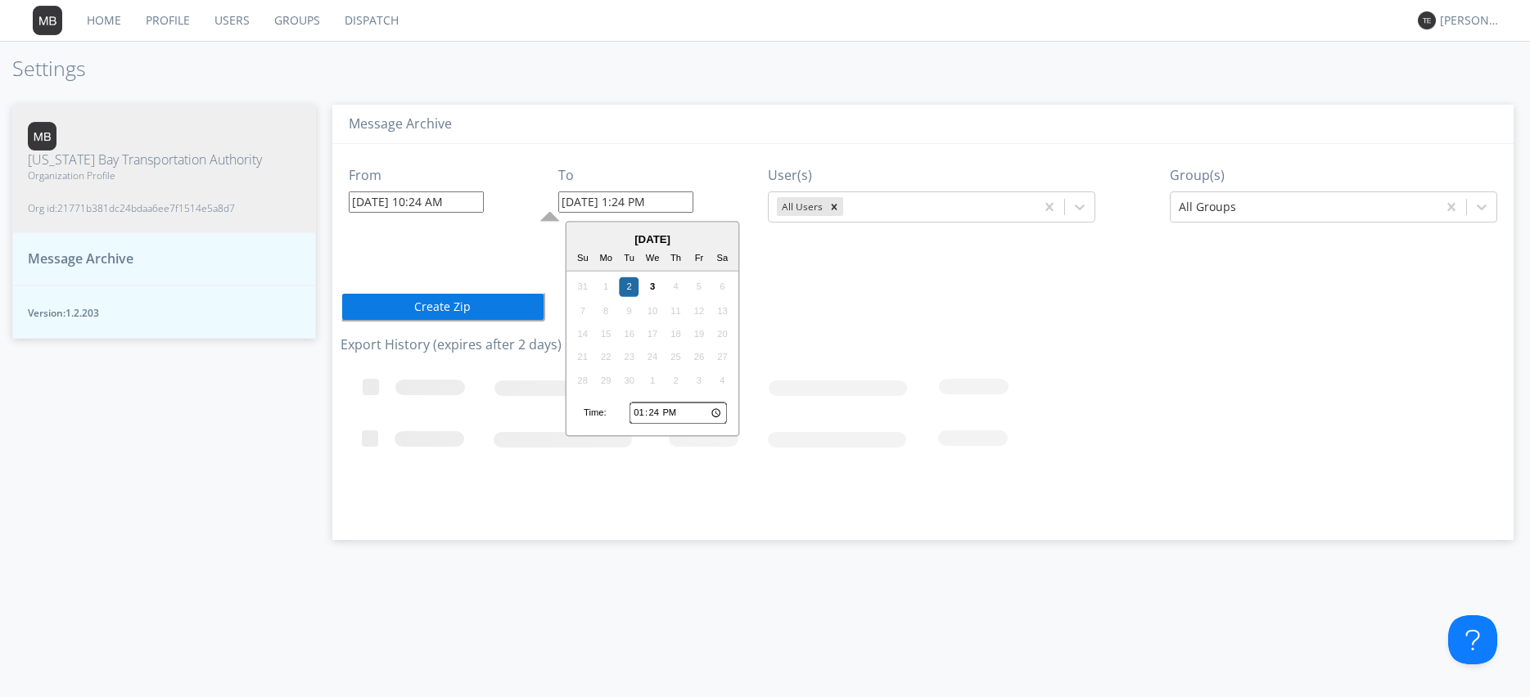
type input "14:24"
type input "09/02/2025 2:24 PM"
type input "15:24"
type input "09/02/2025 3:24 PM"
type input "16:24"
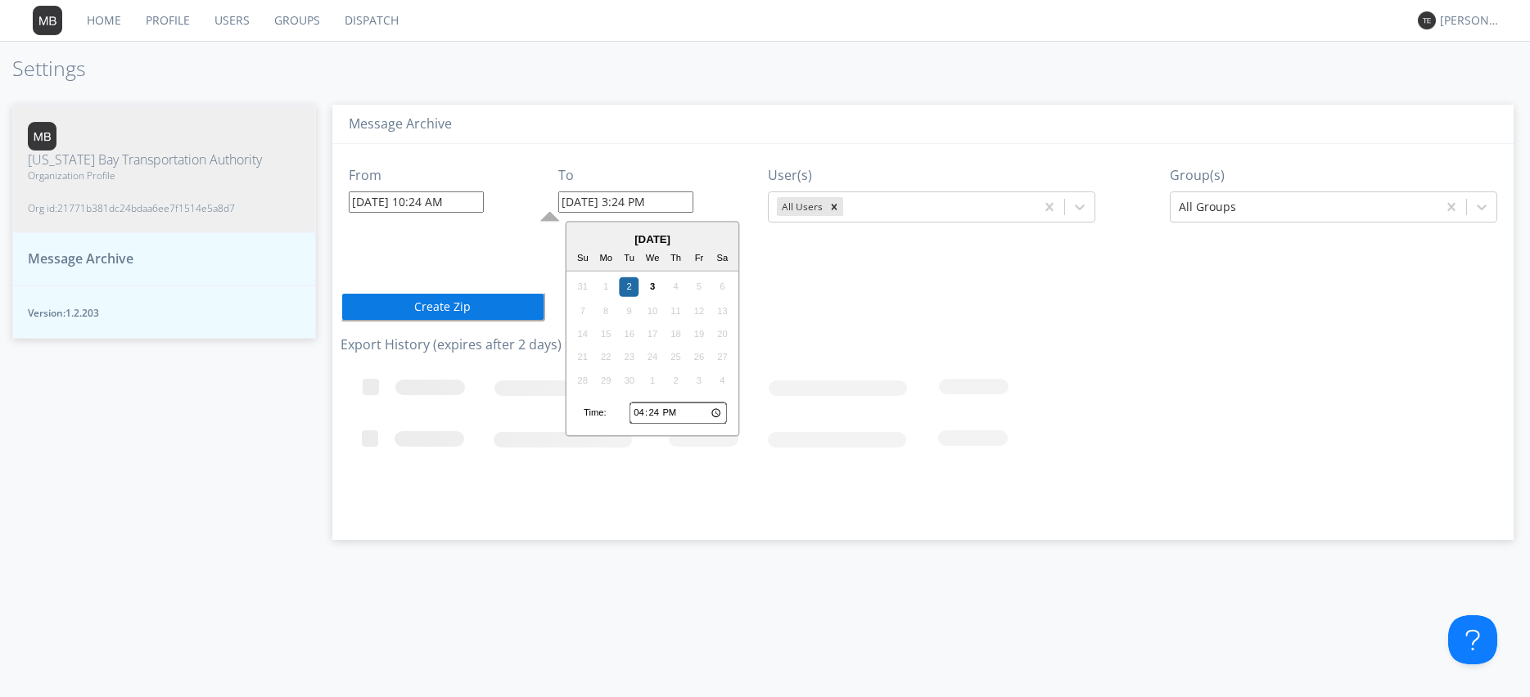
type input "09/02/2025 4:24 PM"
type input "17:24"
type input "09/02/2025 5:24 PM"
type input "18:24"
type input "09/02/2025 6:24 PM"
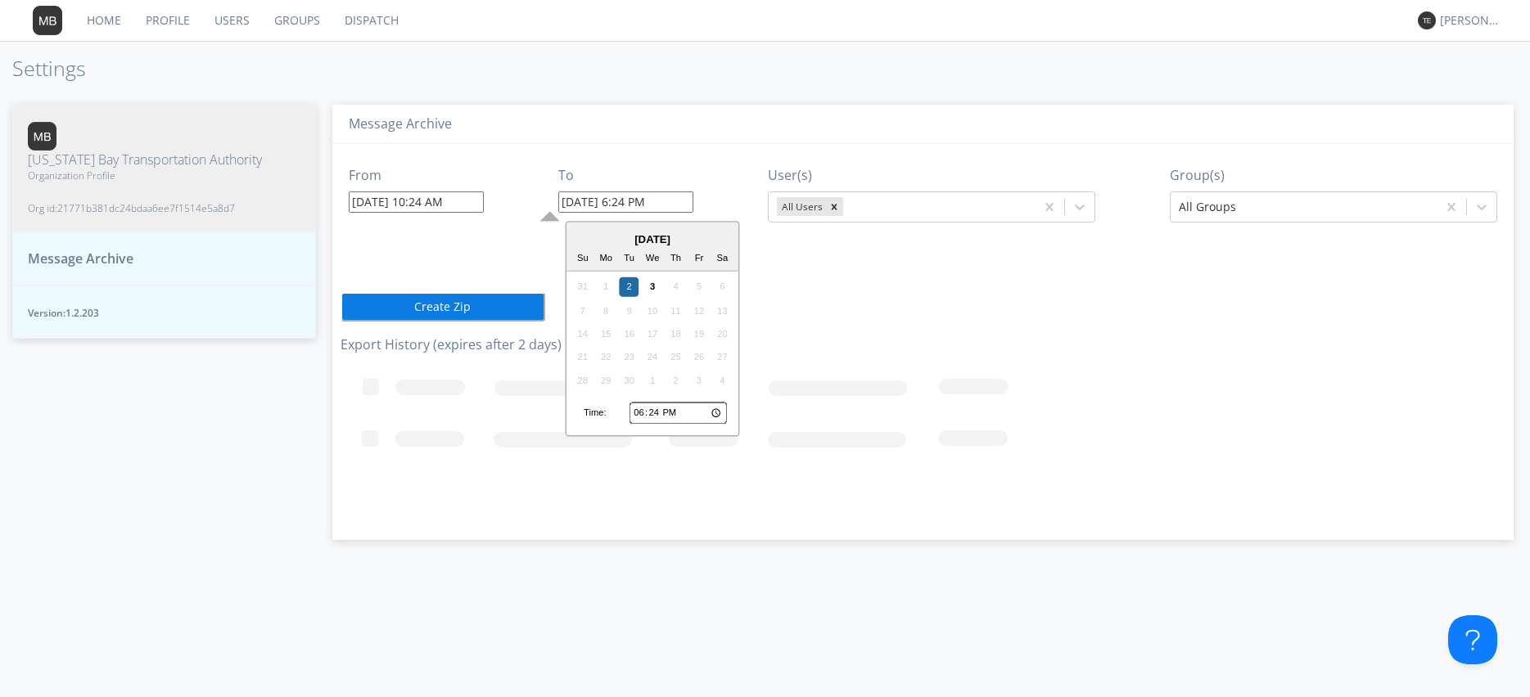
type input "19:24"
type input "09/02/2025 7:24 PM"
type input "20:24"
type input "09/02/2025 8:24 PM"
type input "21:24"
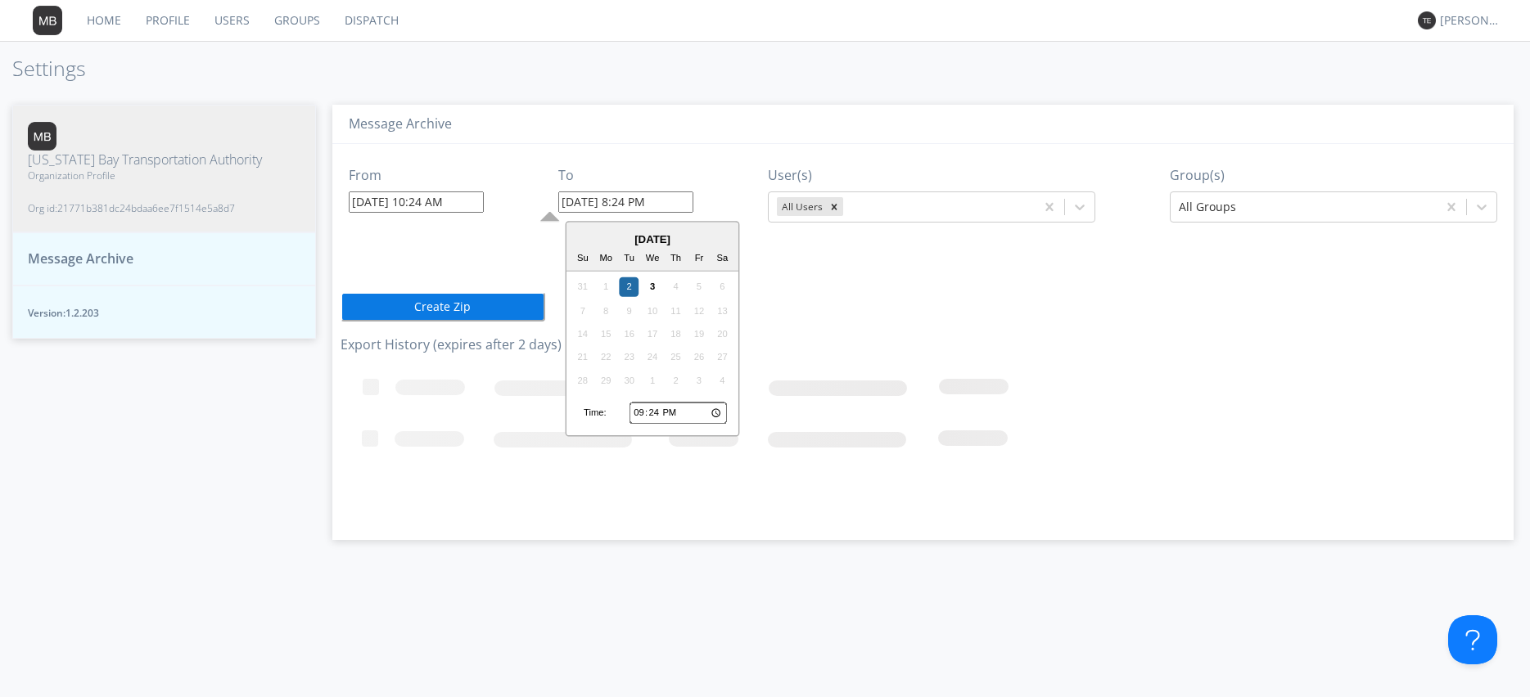
type input "09/02/2025 9:24 PM"
type input "22:24"
type input "09/02/2025 10:24 PM"
type input "23:24"
type input "09/02/2025 11:24 PM"
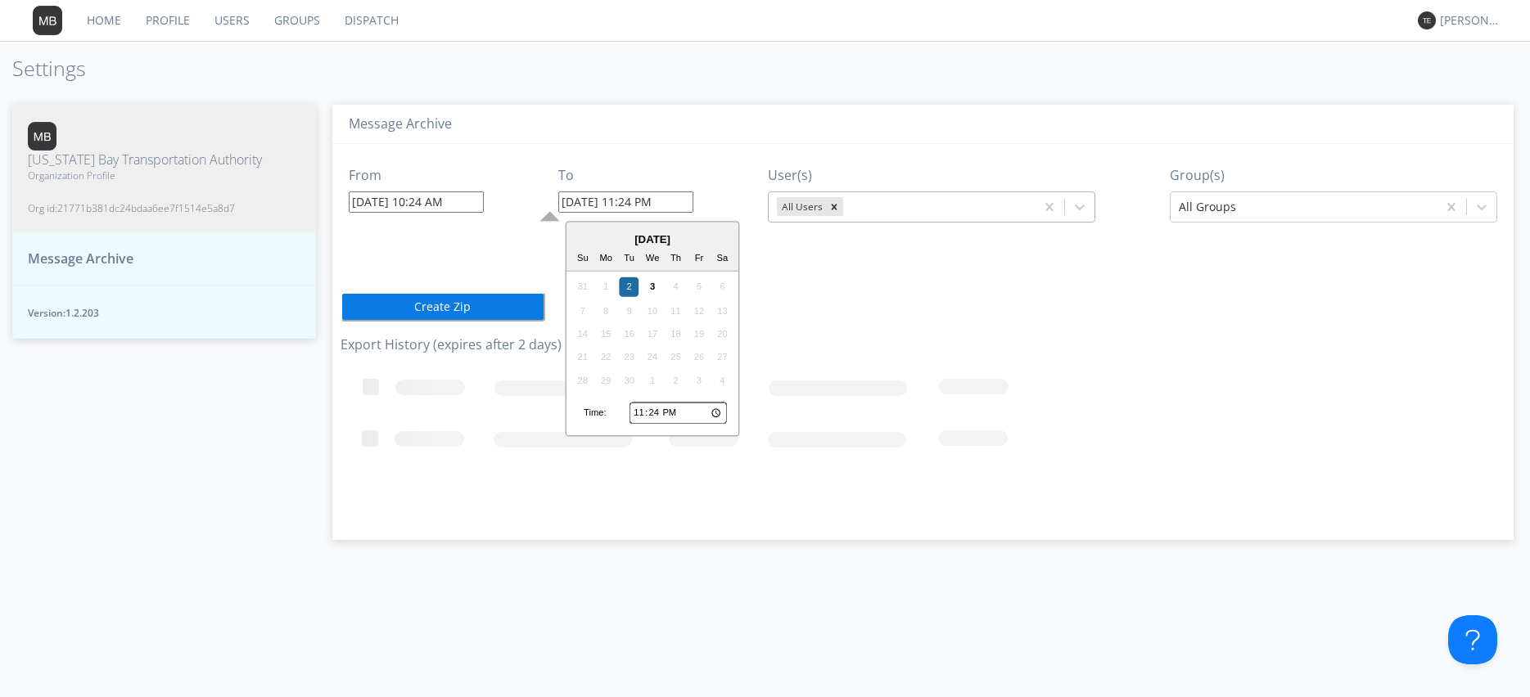
click at [1027, 205] on div at bounding box center [936, 207] width 180 height 20
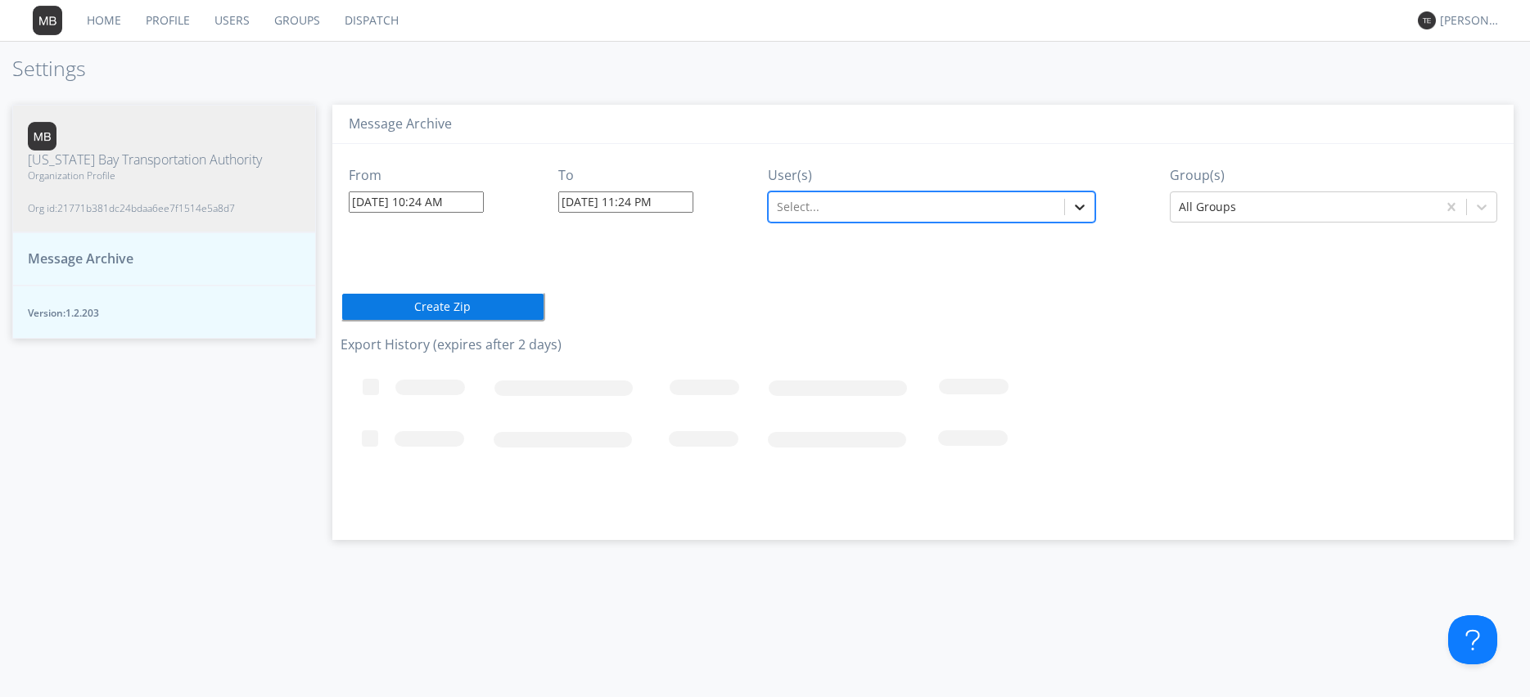
click at [1087, 202] on icon at bounding box center [1080, 207] width 16 height 16
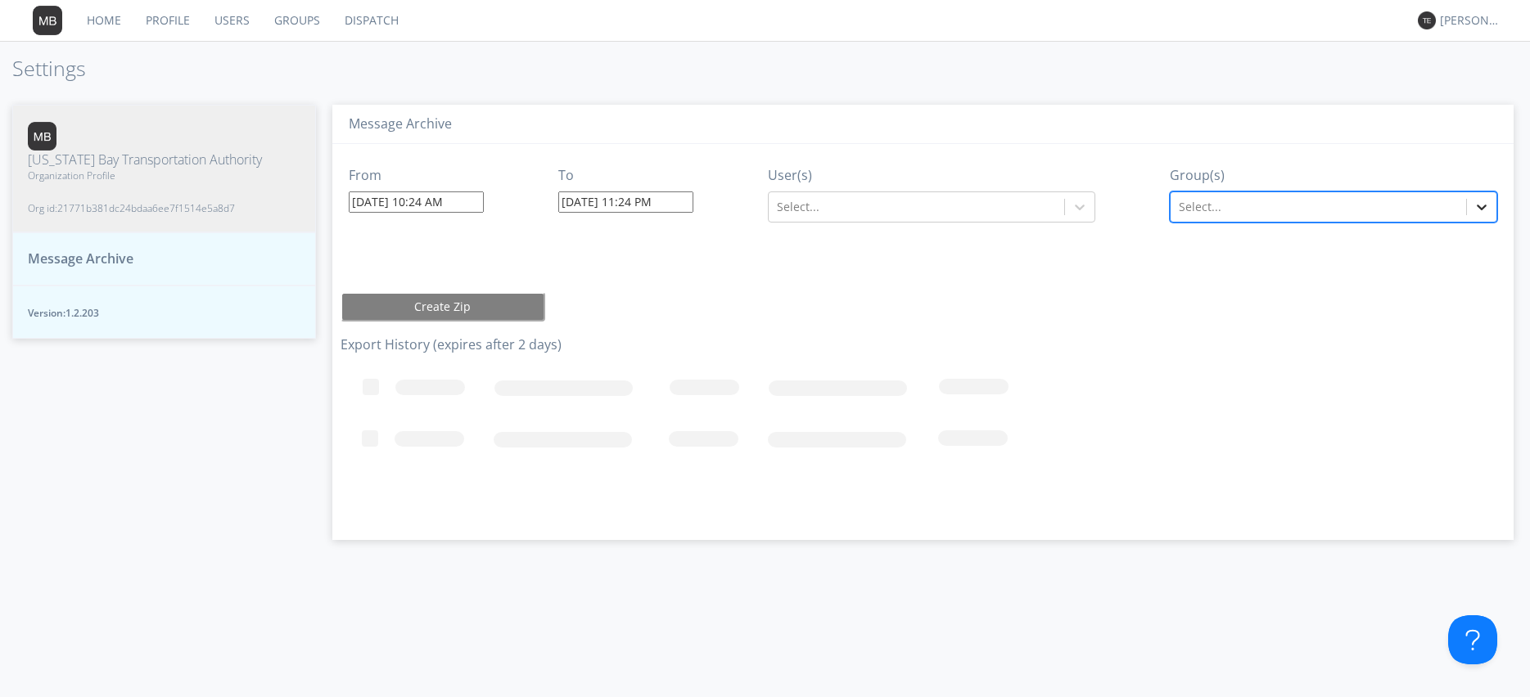
click at [1484, 205] on icon at bounding box center [1482, 207] width 16 height 16
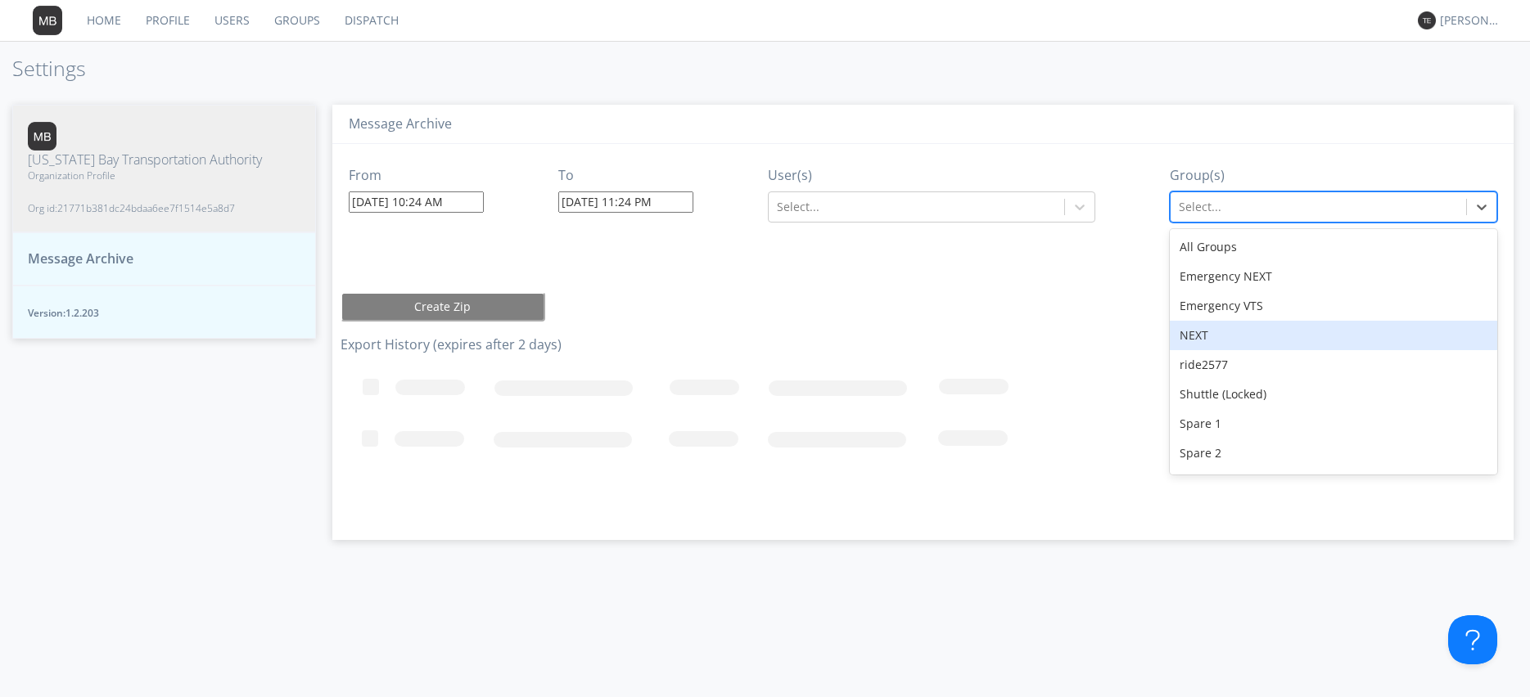
click at [1207, 333] on div "NEXT" at bounding box center [1333, 335] width 327 height 29
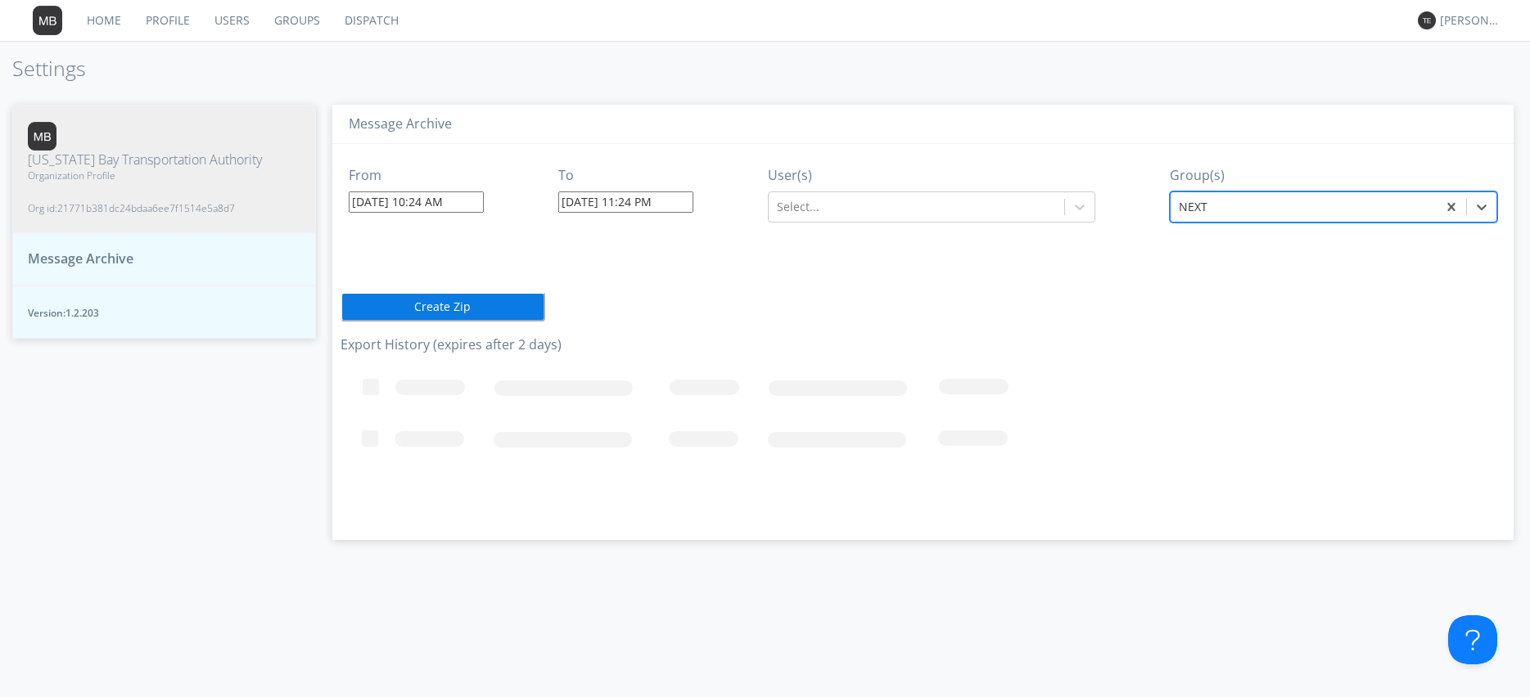
click at [453, 304] on button "Create Zip" at bounding box center [443, 306] width 205 height 29
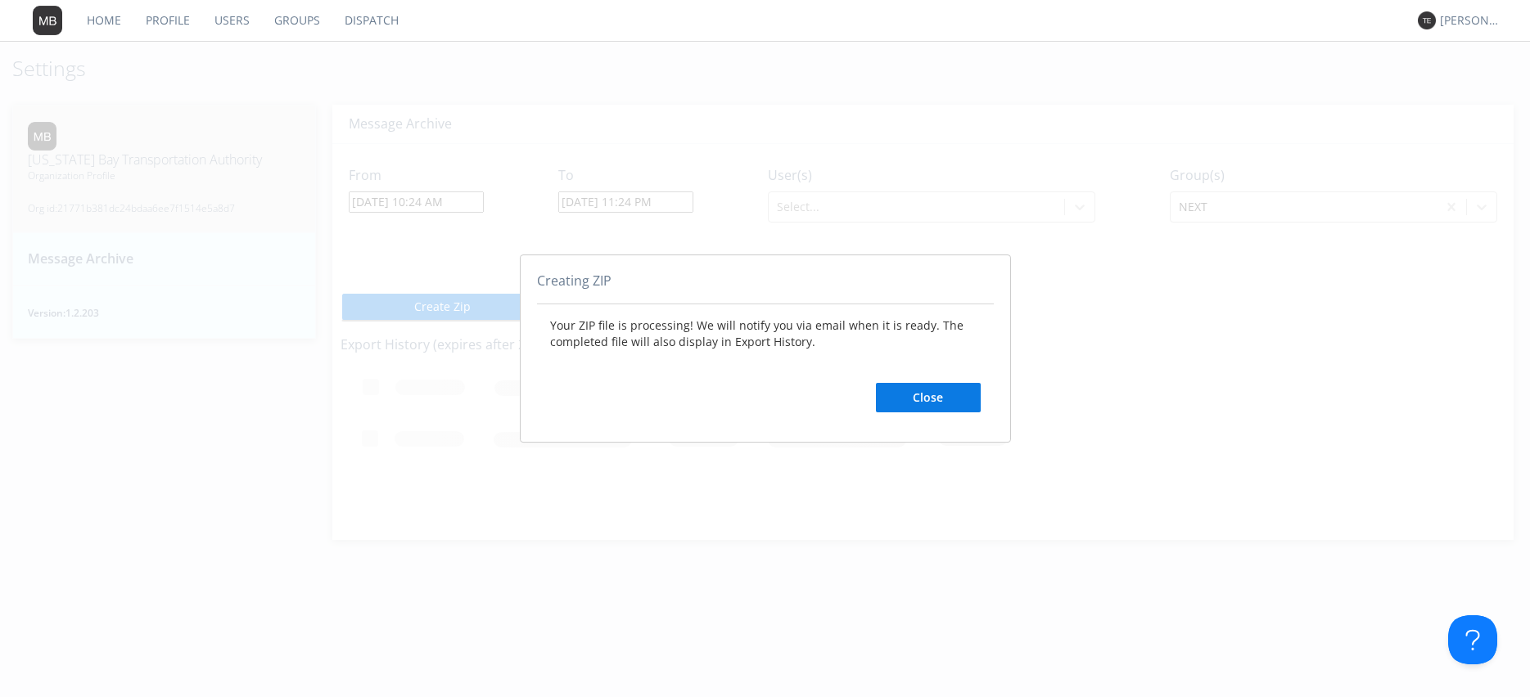
click at [929, 395] on button "Close" at bounding box center [928, 397] width 105 height 29
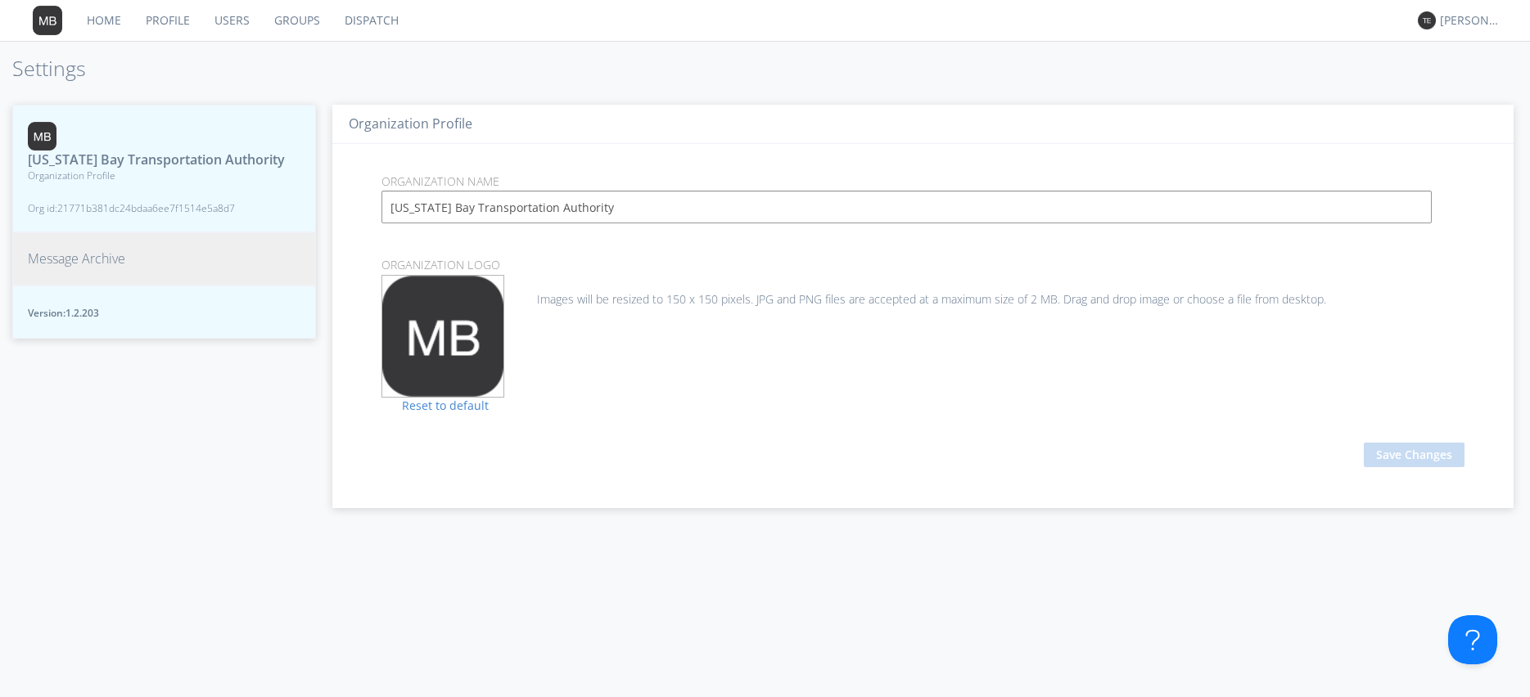
click at [141, 248] on button "Message Archive" at bounding box center [164, 258] width 304 height 53
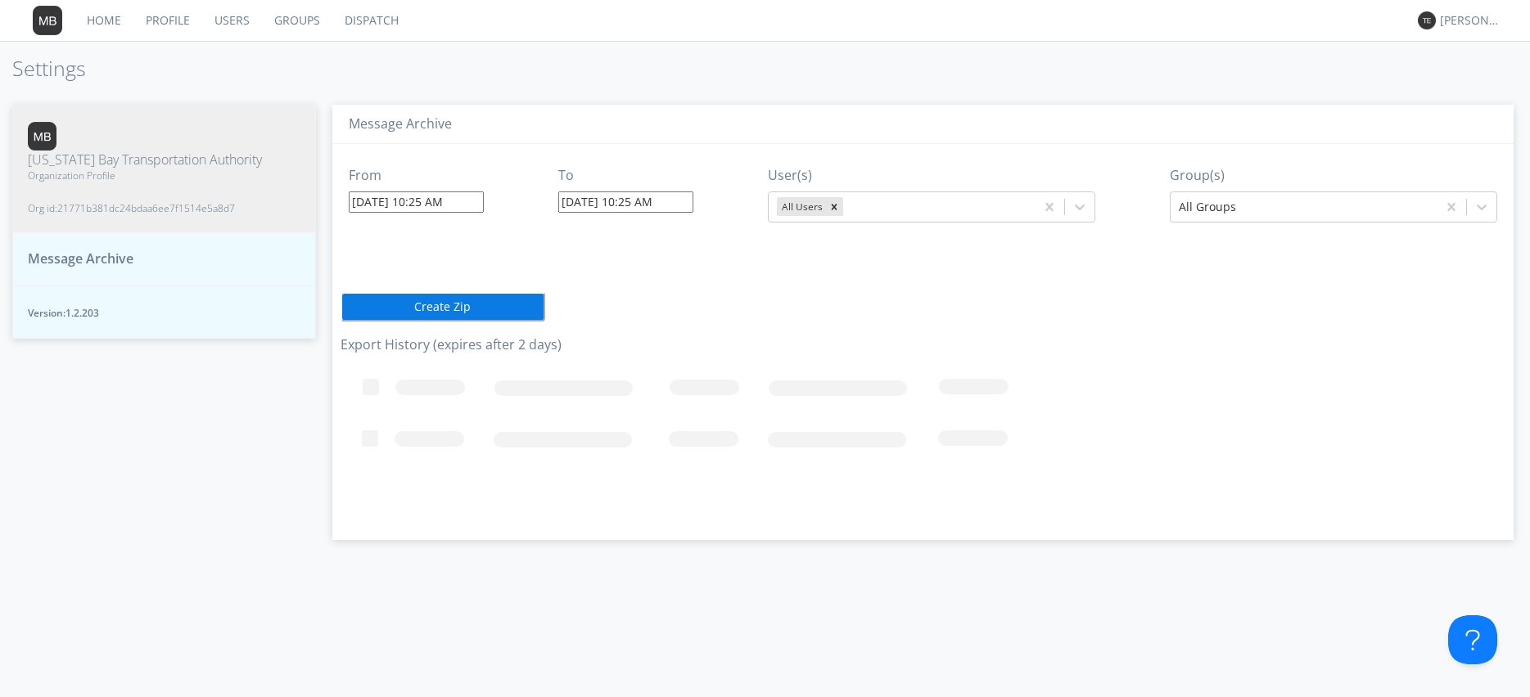
click at [546, 390] on rect at bounding box center [791, 442] width 901 height 164
